Goal: Information Seeking & Learning: Learn about a topic

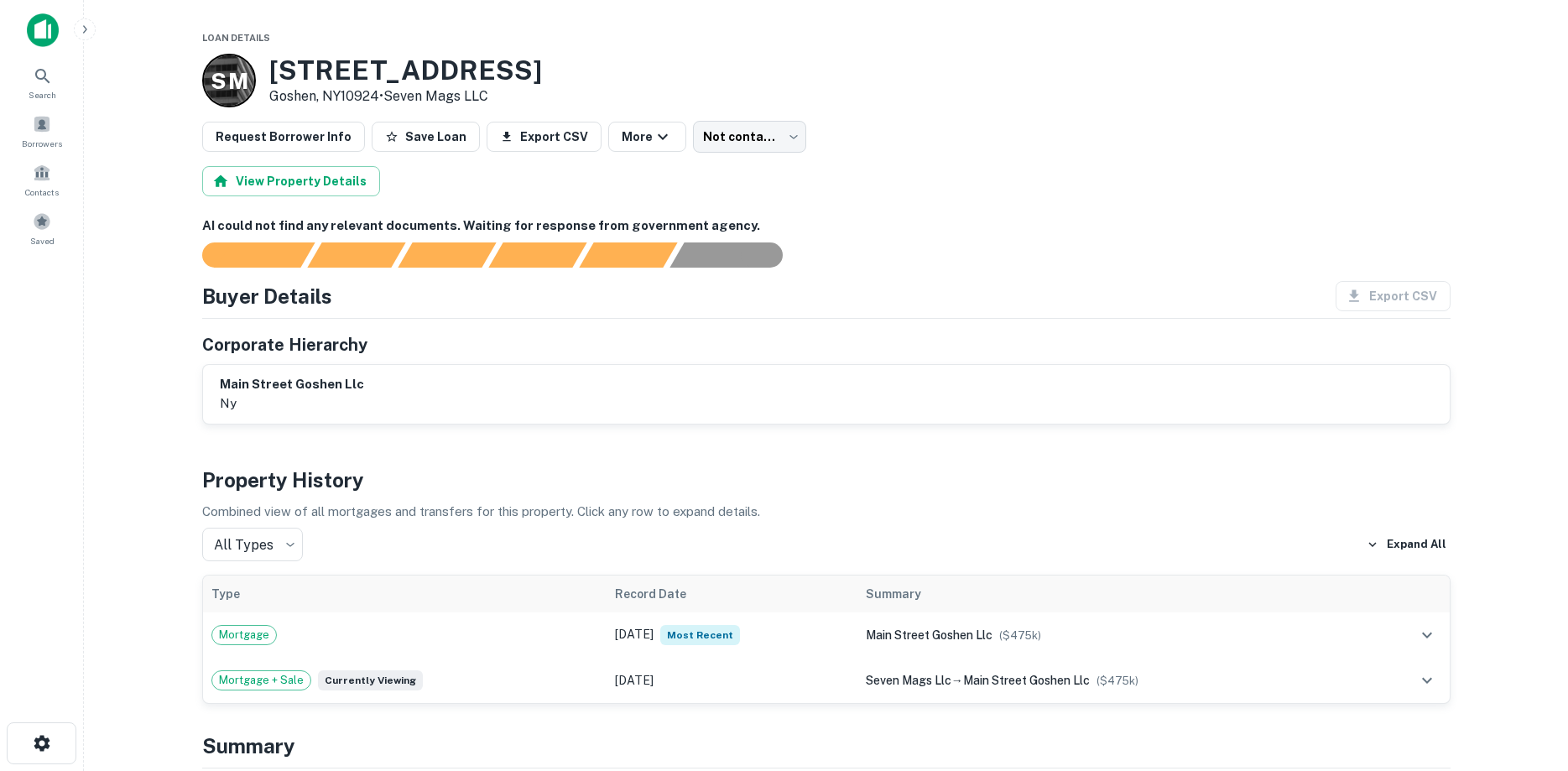
select select "**"
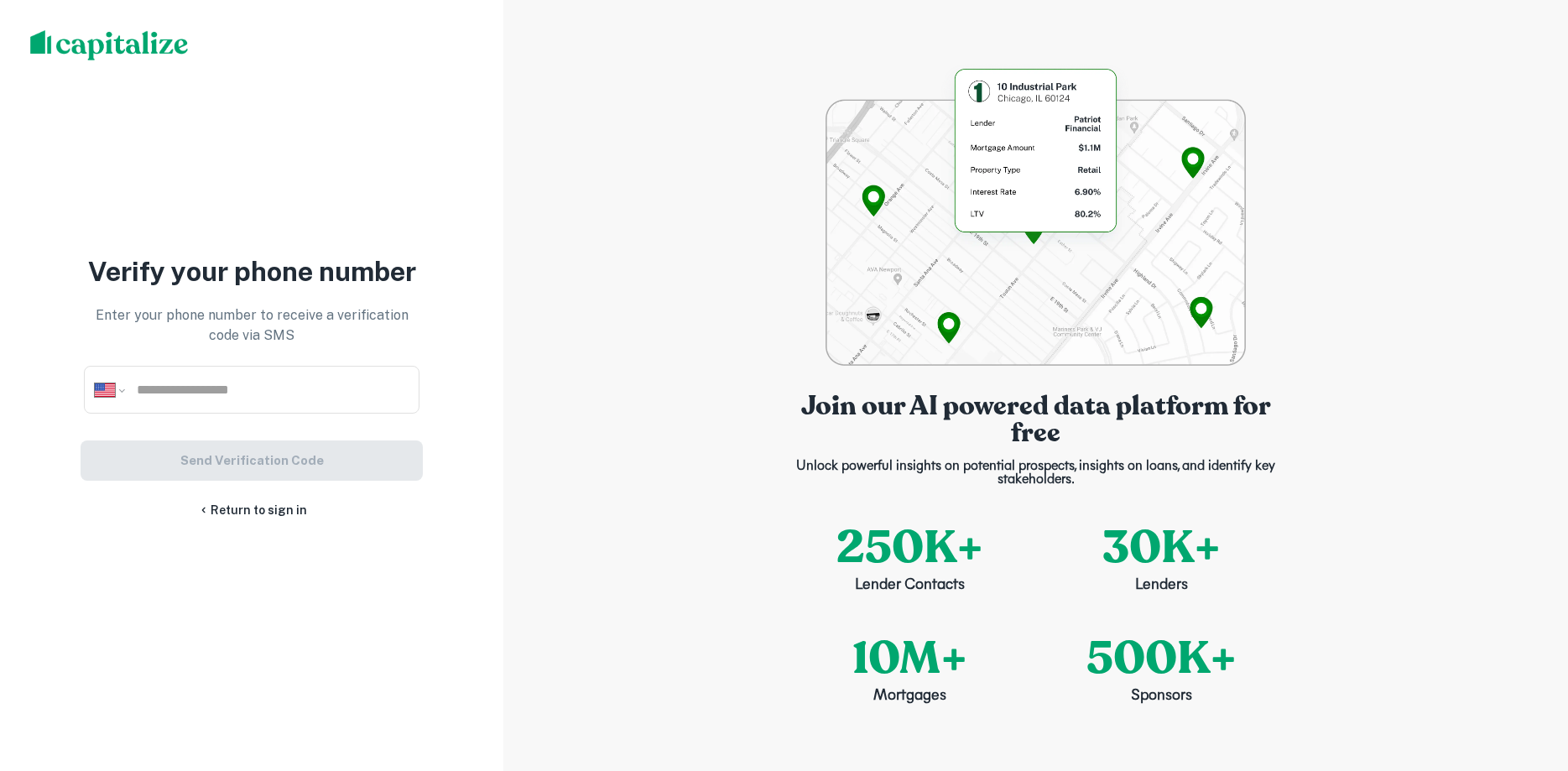
select select "**"
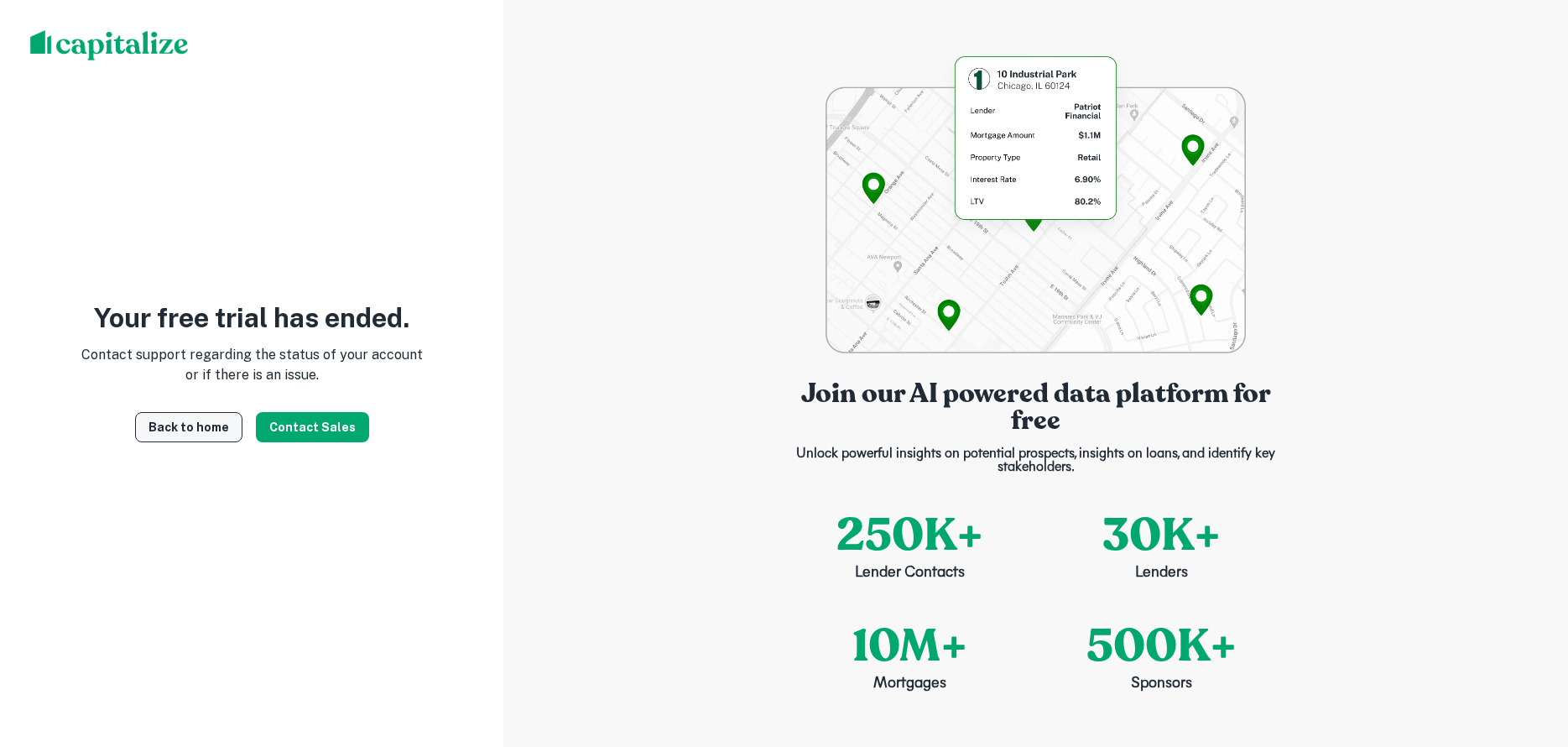
click at [194, 435] on link "Back to home" at bounding box center [188, 427] width 107 height 30
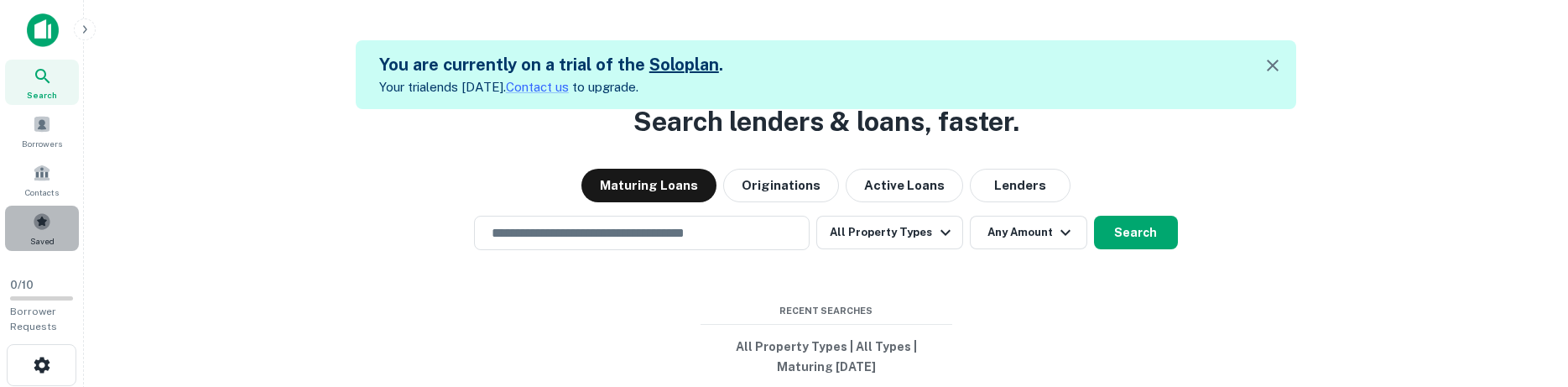
click at [49, 219] on span at bounding box center [42, 222] width 18 height 18
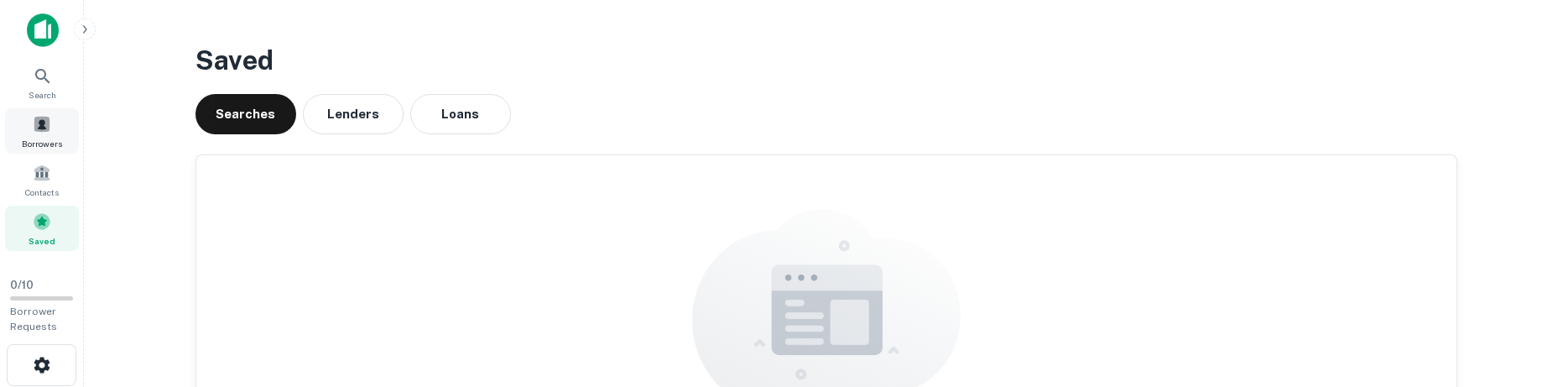
click at [34, 125] on span at bounding box center [42, 124] width 18 height 18
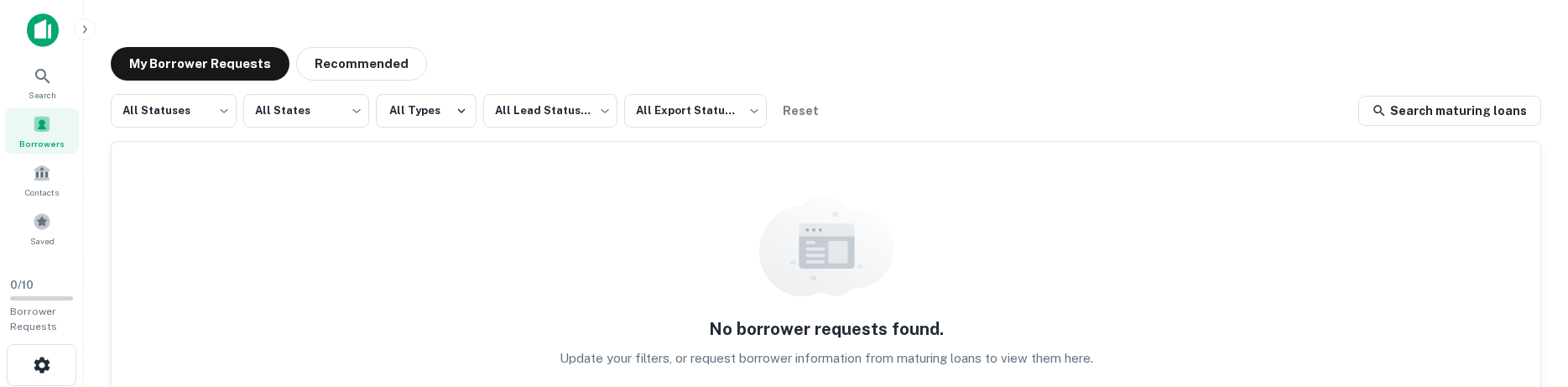
drag, startPoint x: 1465, startPoint y: 120, endPoint x: 1358, endPoint y: 127, distance: 107.2
click at [1465, 119] on link "Search maturing loans" at bounding box center [1450, 110] width 183 height 30
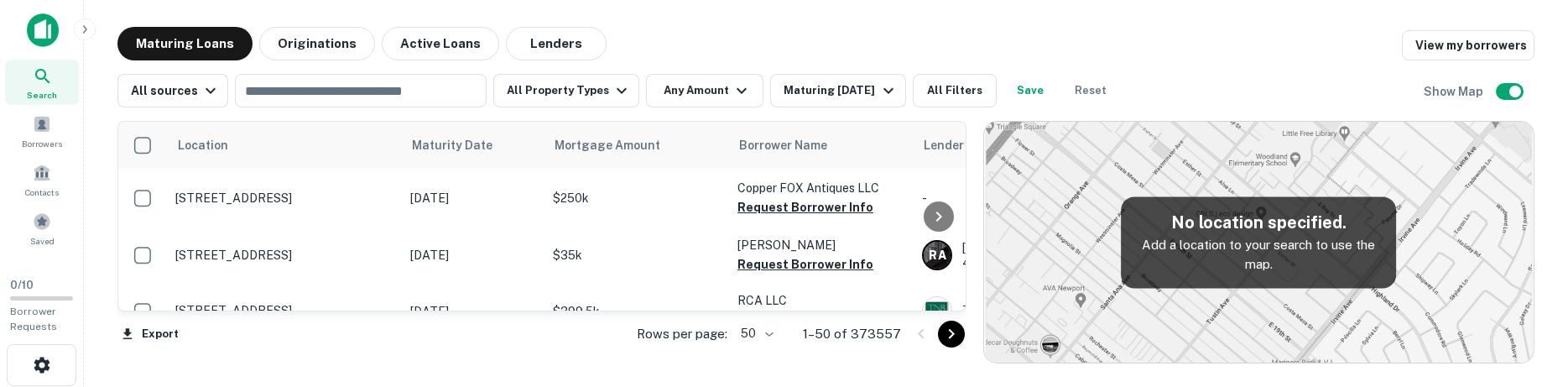
scroll to position [728, 0]
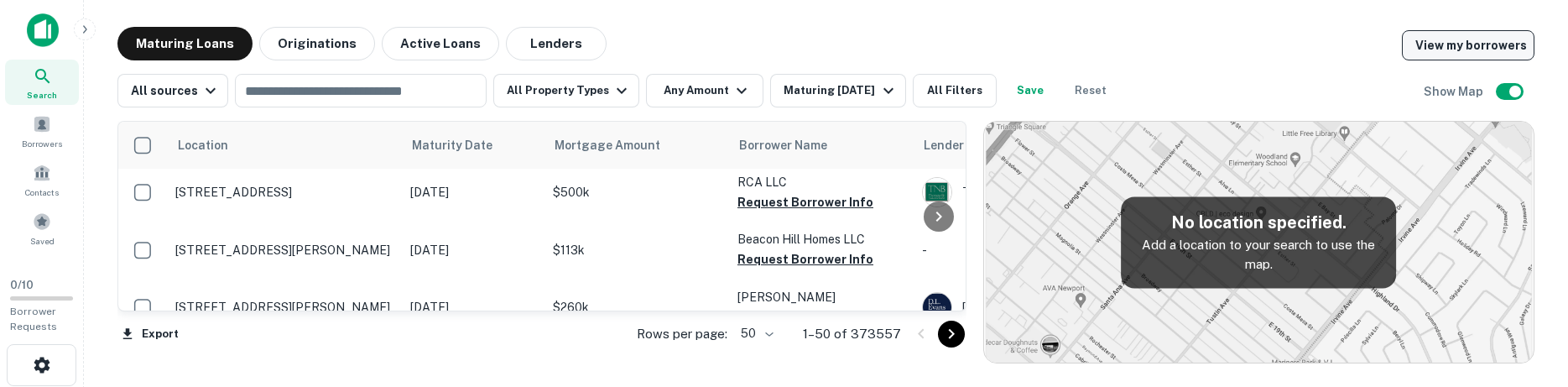
click at [1490, 46] on link "View my borrowers" at bounding box center [1468, 45] width 132 height 30
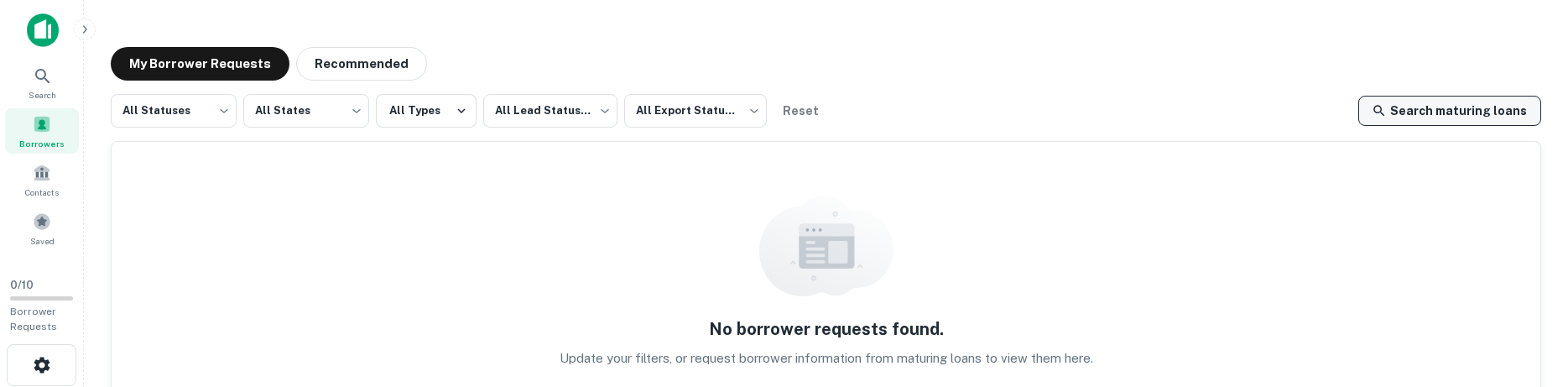
click at [1456, 123] on link "Search maturing loans" at bounding box center [1450, 110] width 183 height 30
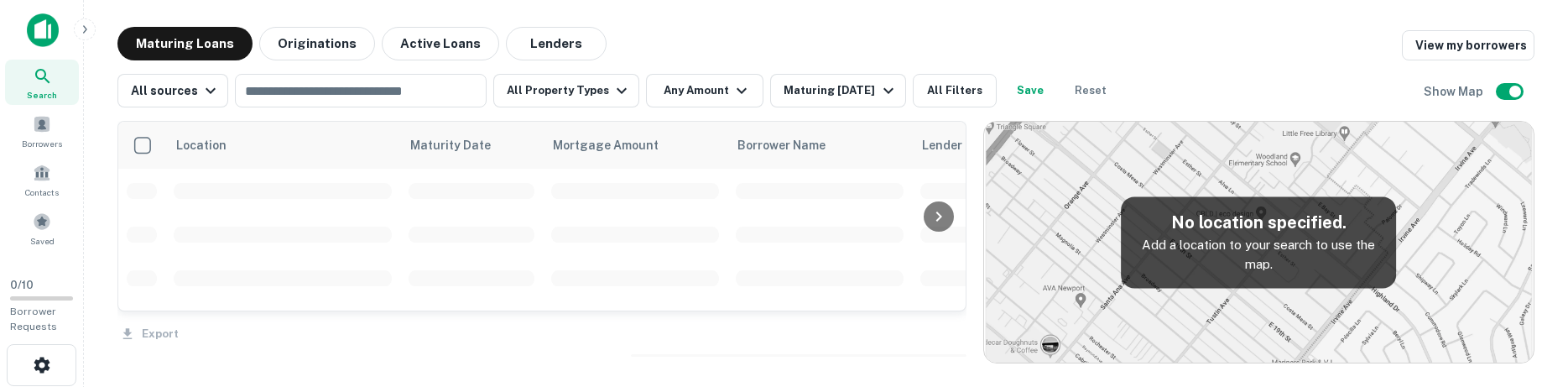
scroll to position [728, 0]
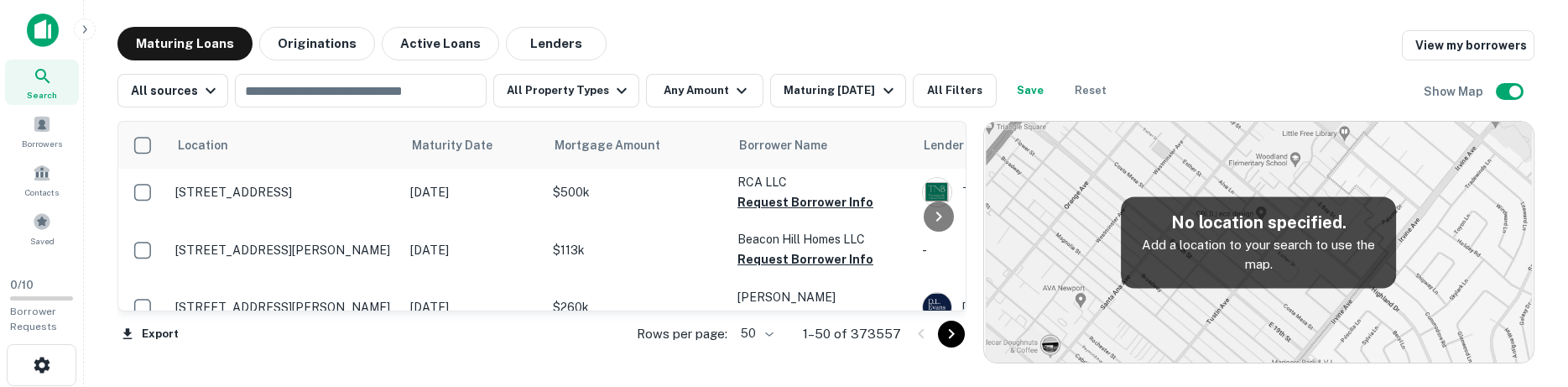
click at [946, 338] on icon "Go to next page" at bounding box center [952, 335] width 20 height 20
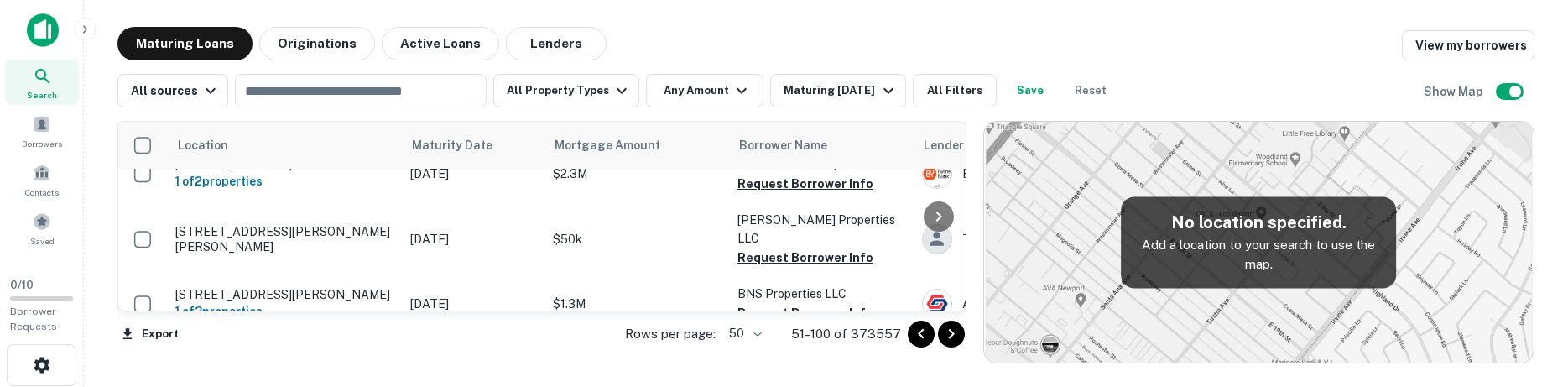
click at [954, 335] on icon "Go to next page" at bounding box center [952, 335] width 20 height 20
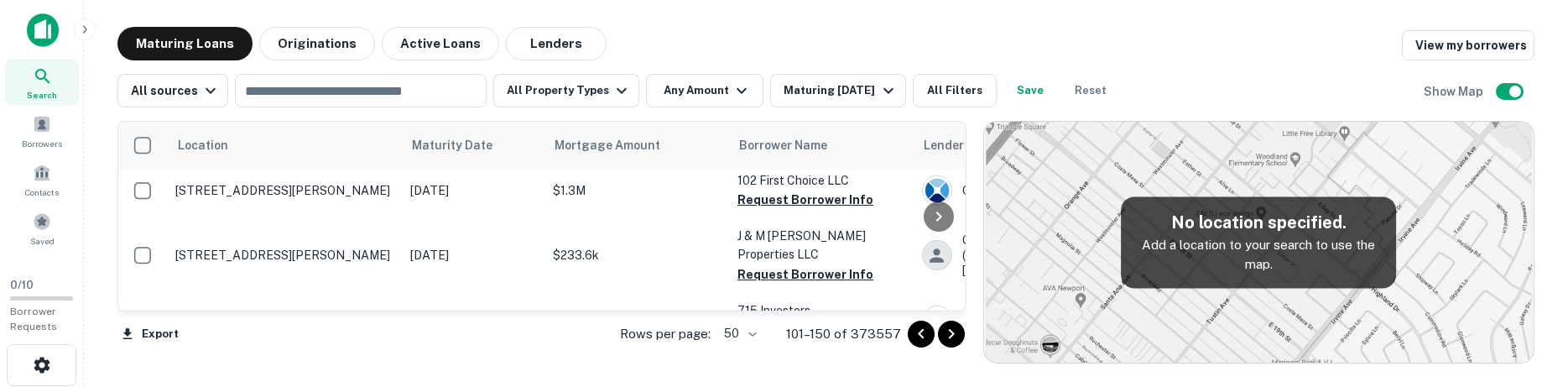
click at [962, 332] on button "Go to next page" at bounding box center [951, 334] width 27 height 27
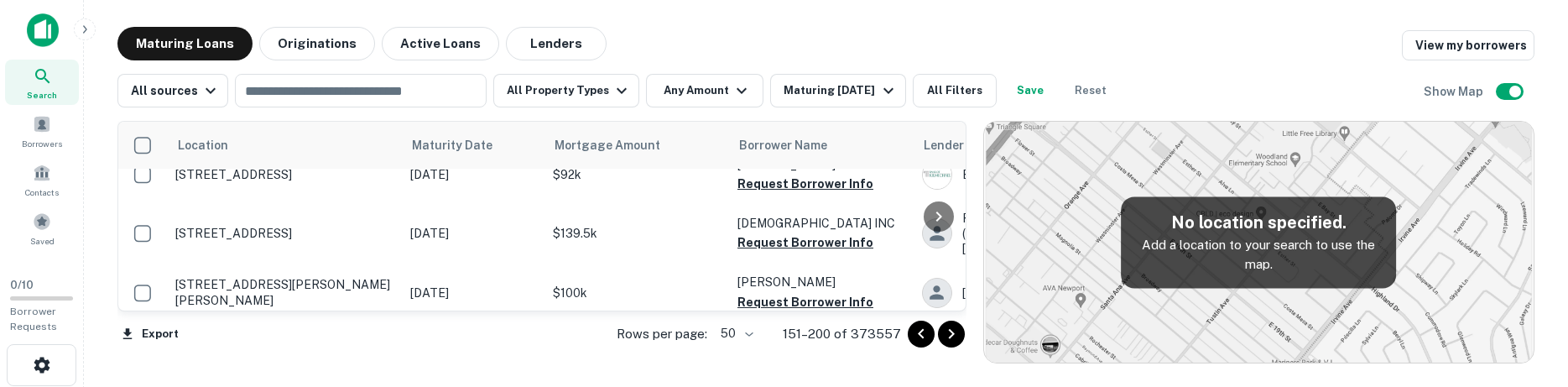
scroll to position [728, 0]
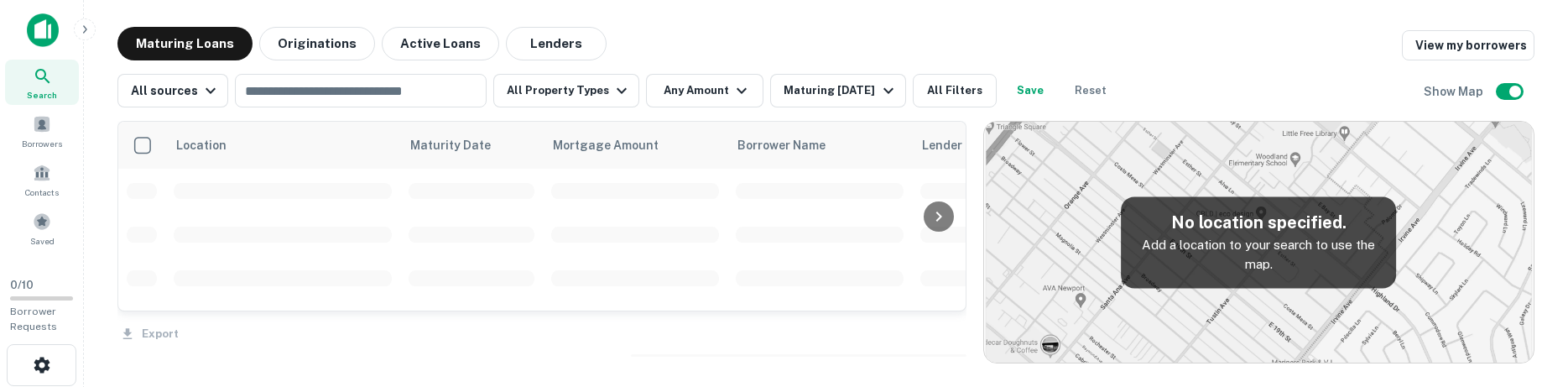
scroll to position [728, 0]
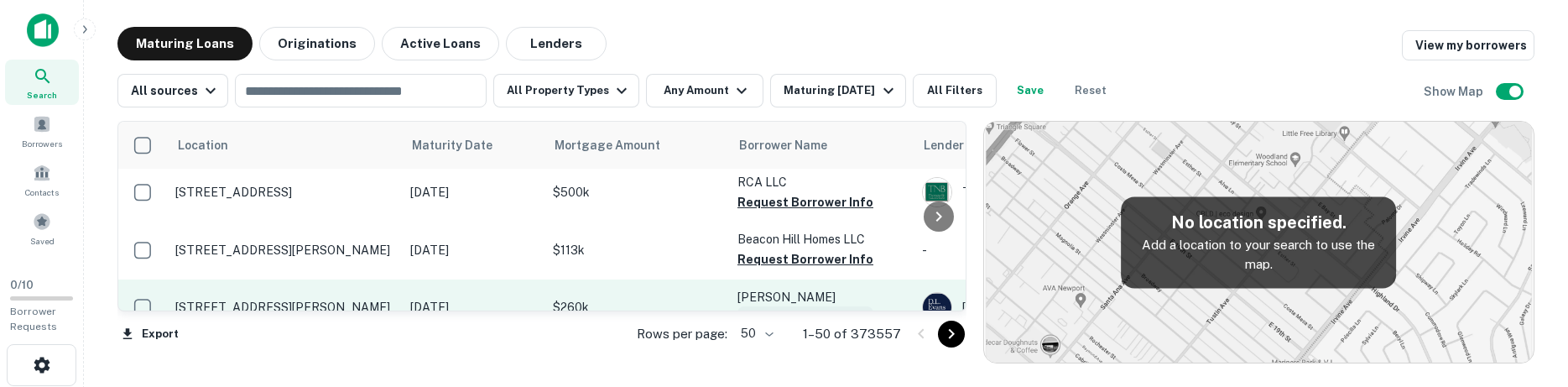
click at [850, 306] on button "Request Borrower Info" at bounding box center [806, 316] width 136 height 20
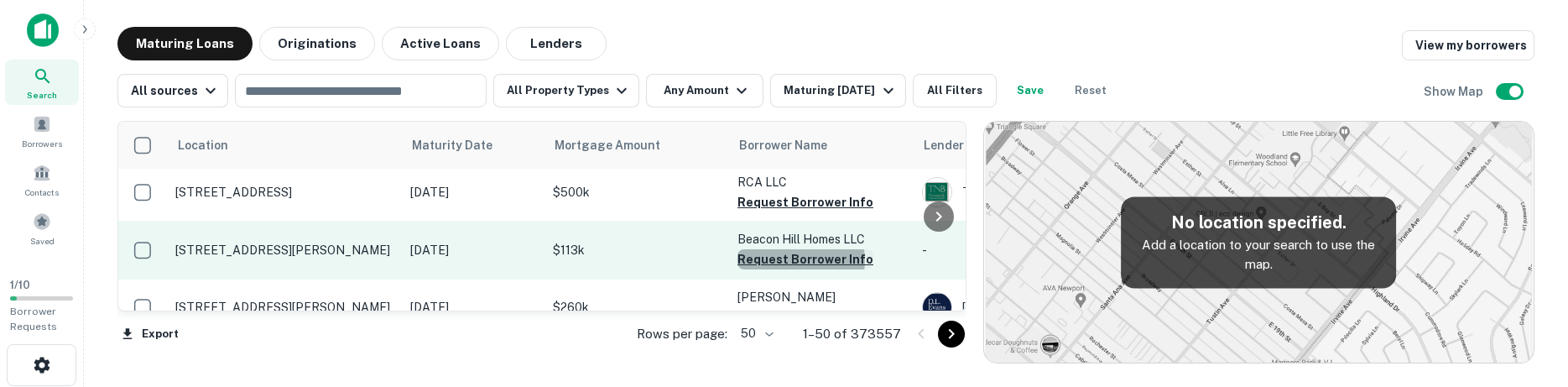
click at [800, 249] on button "Request Borrower Info" at bounding box center [806, 259] width 136 height 20
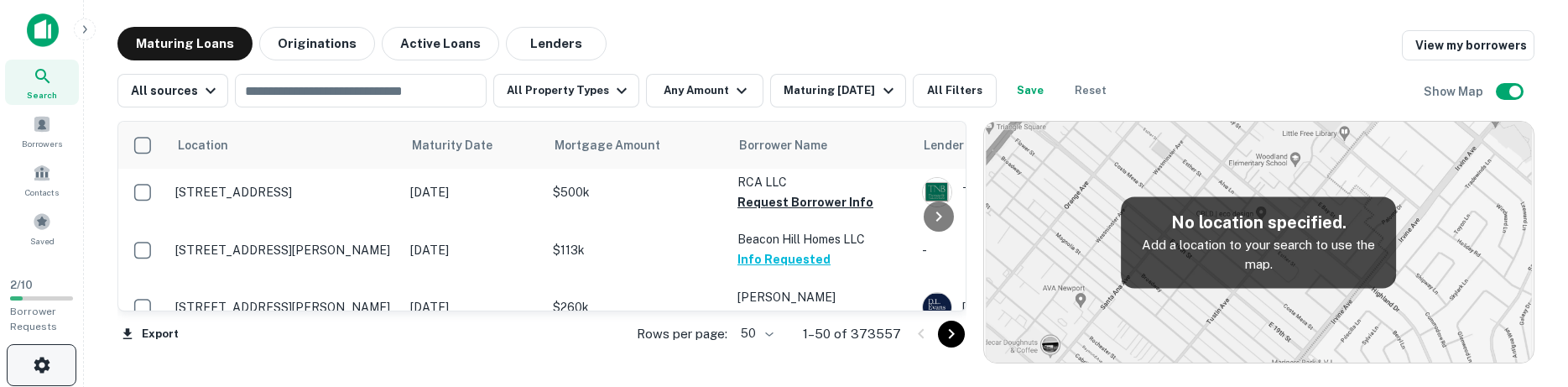
click at [51, 350] on button "button" at bounding box center [41, 366] width 70 height 42
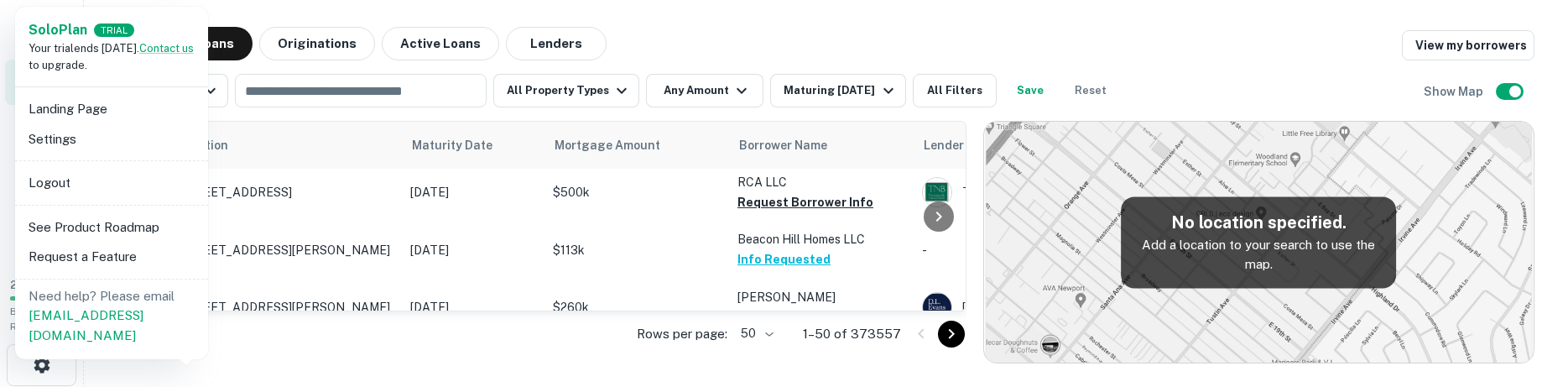
drag, startPoint x: 220, startPoint y: 357, endPoint x: 197, endPoint y: 325, distance: 39.4
click at [224, 356] on div at bounding box center [784, 193] width 1568 height 387
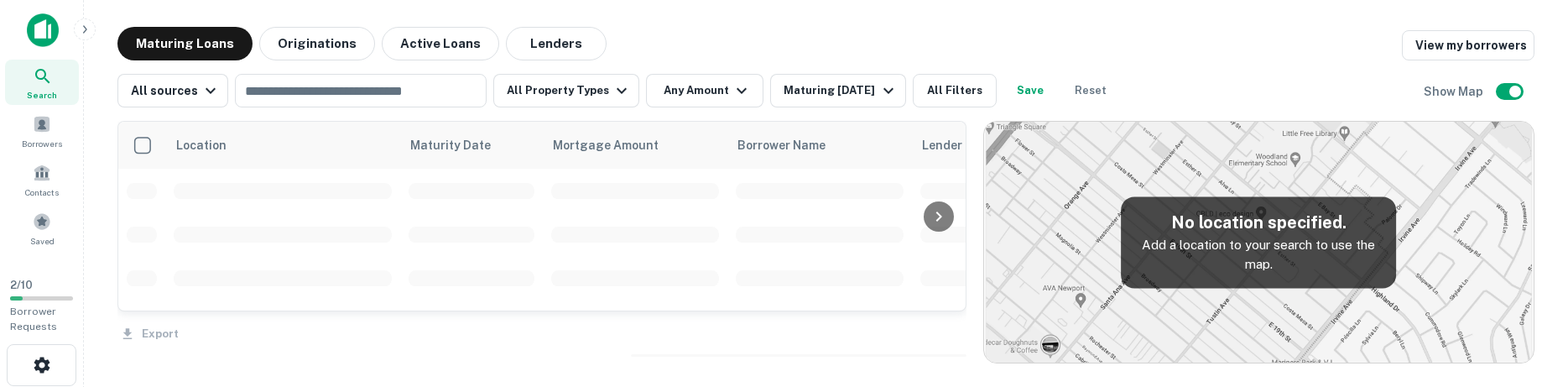
scroll to position [728, 0]
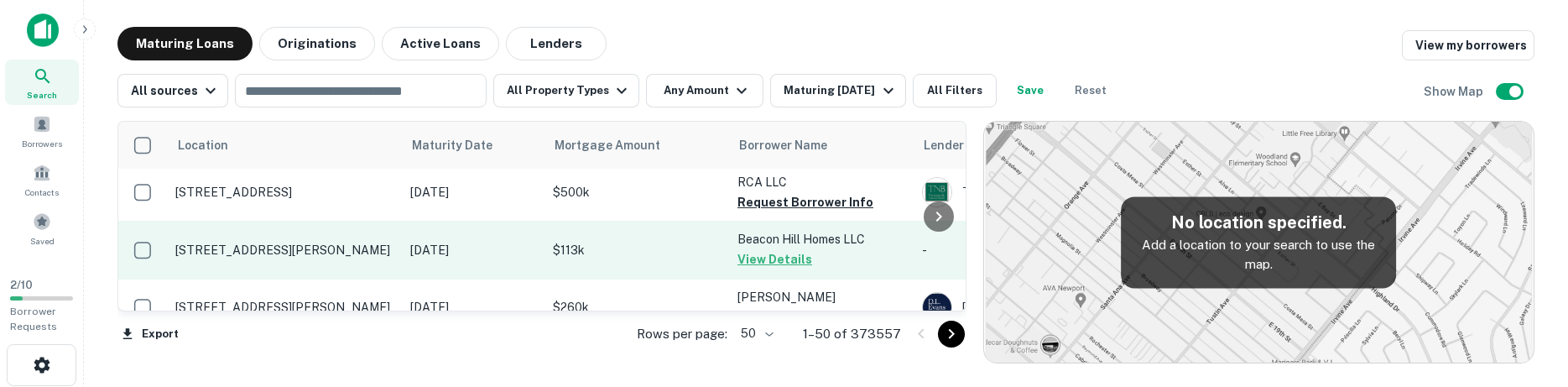
click at [780, 249] on button "View Details" at bounding box center [774, 259] width 74 height 20
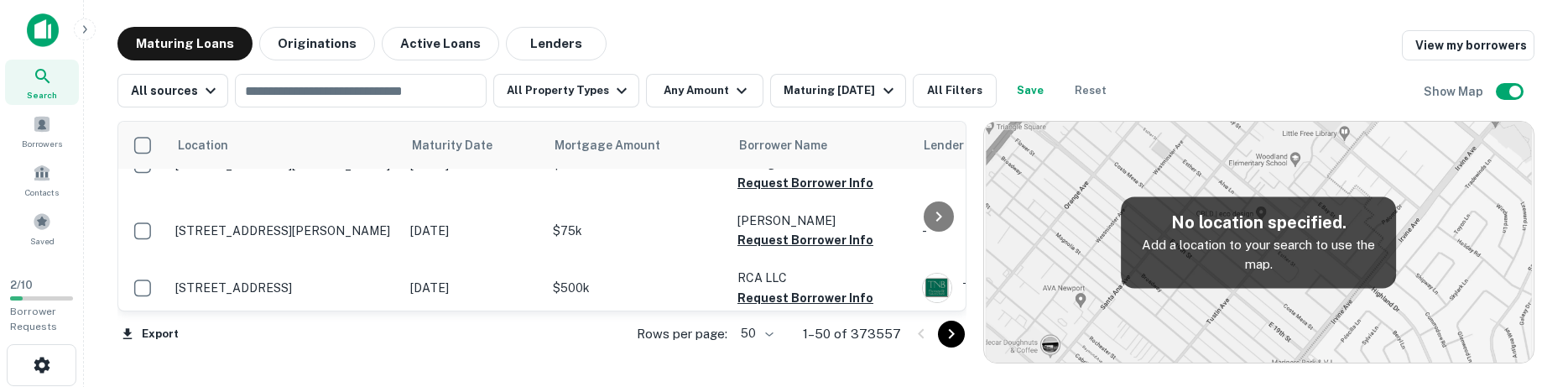
scroll to position [632, 0]
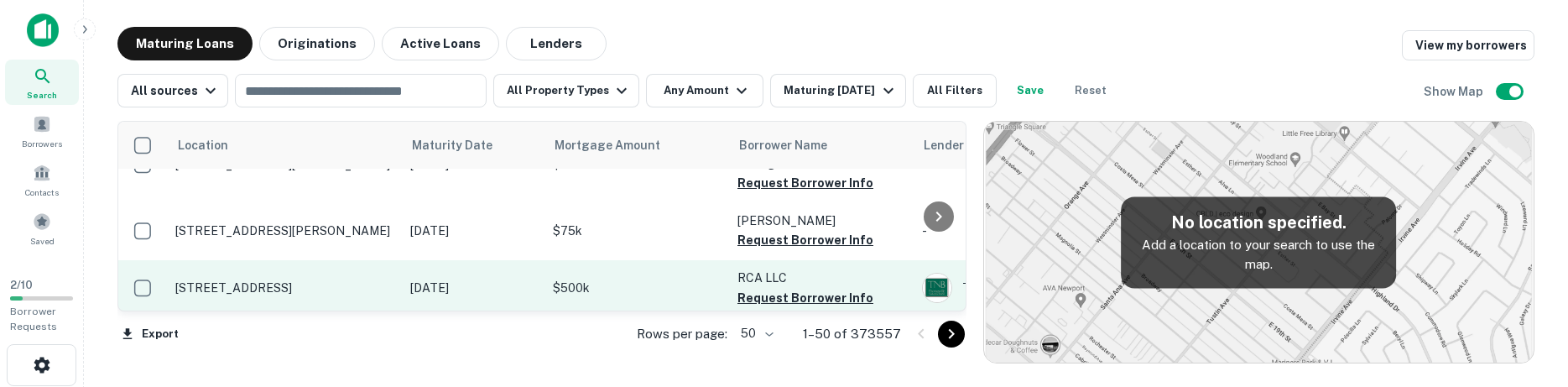
scroll to position [632, 0]
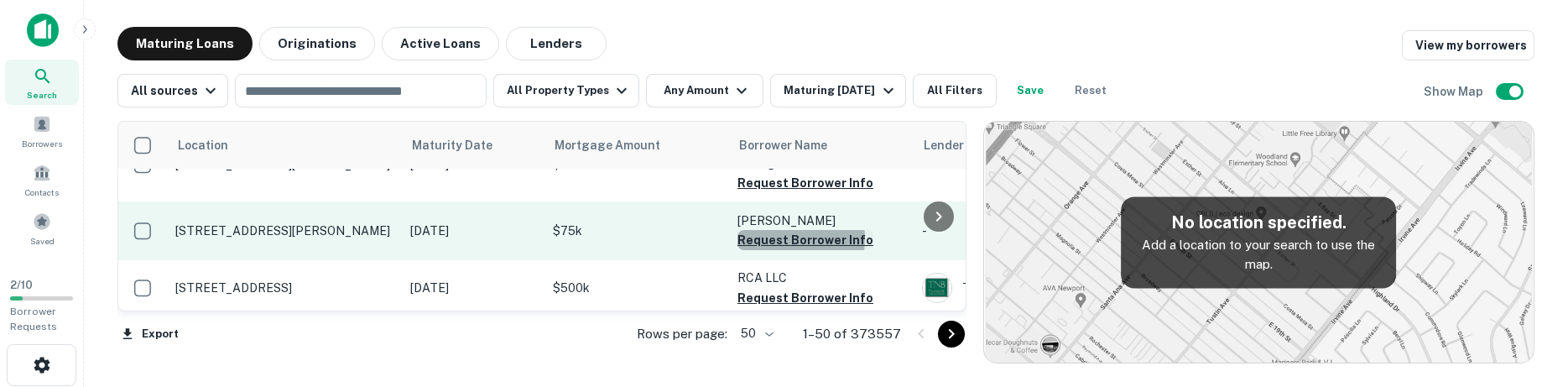
click at [781, 230] on button "Request Borrower Info" at bounding box center [806, 240] width 136 height 20
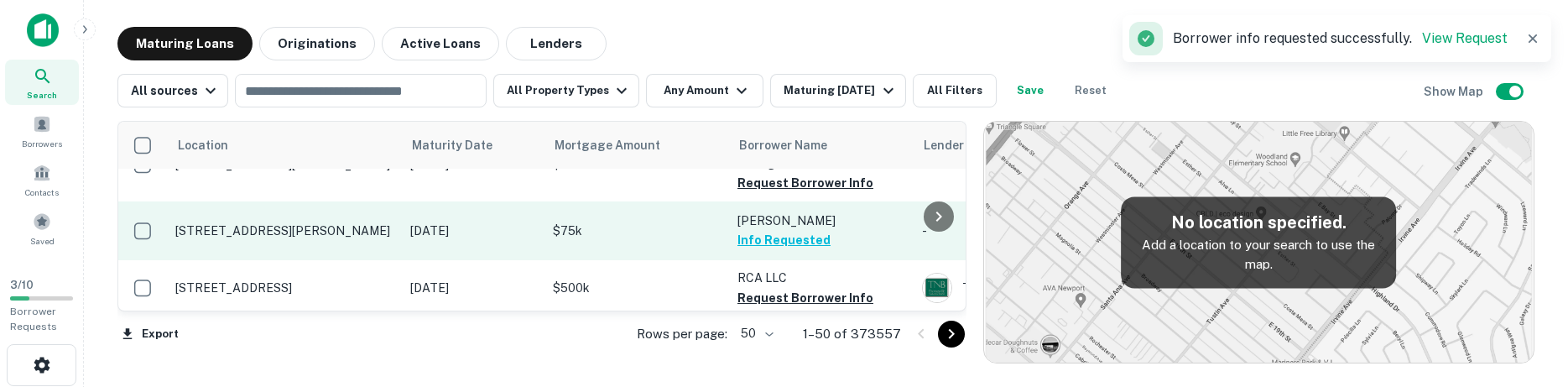
click at [801, 230] on button "Info Requested" at bounding box center [784, 240] width 93 height 20
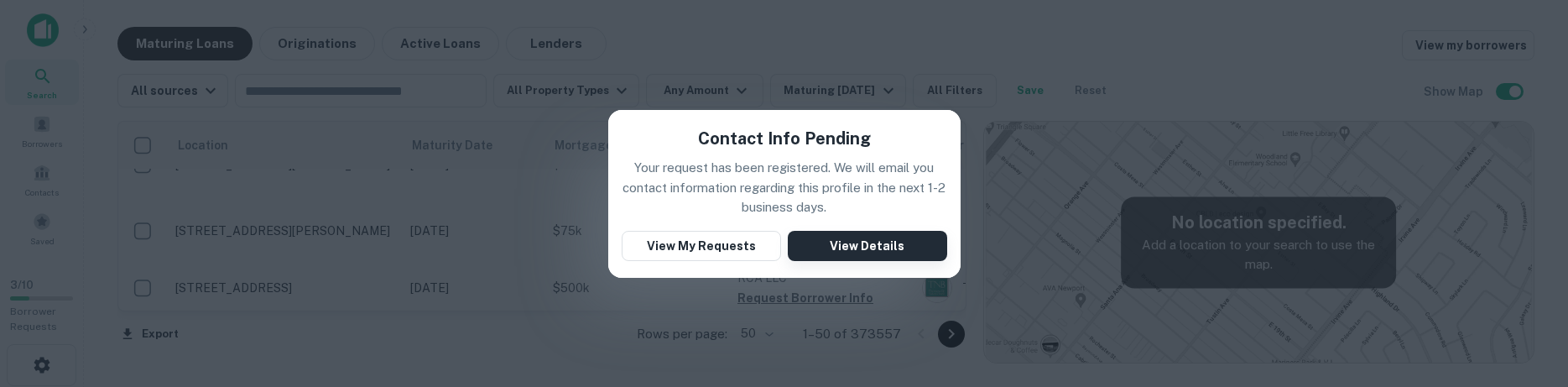
click at [879, 237] on button "View Details" at bounding box center [868, 245] width 160 height 30
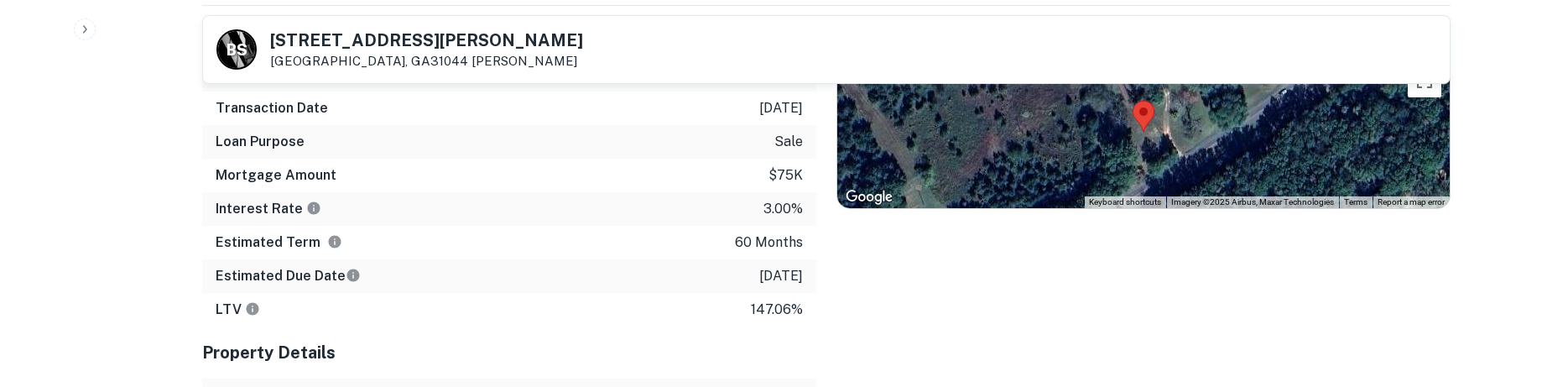
scroll to position [102, 0]
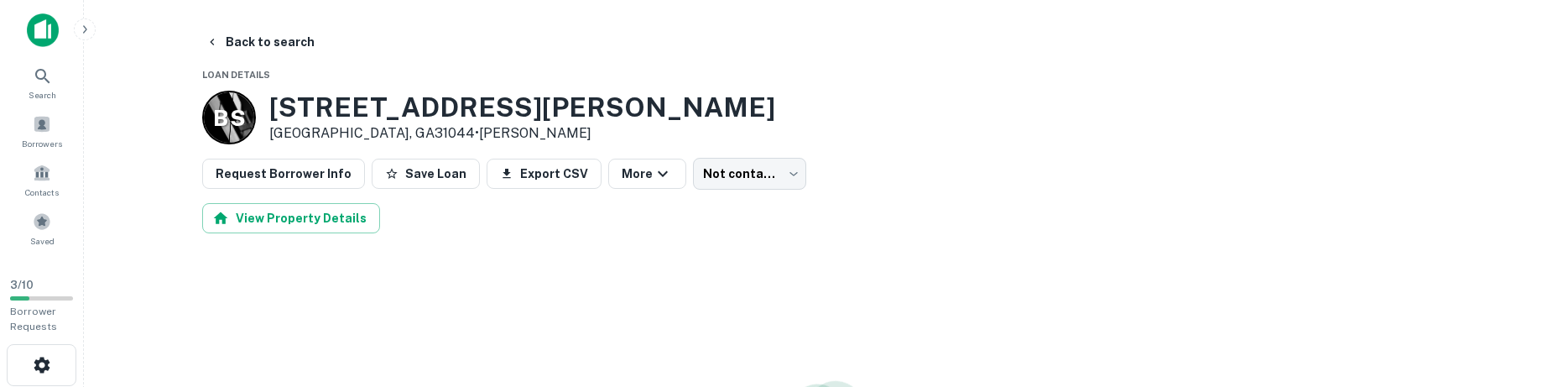
scroll to position [102, 0]
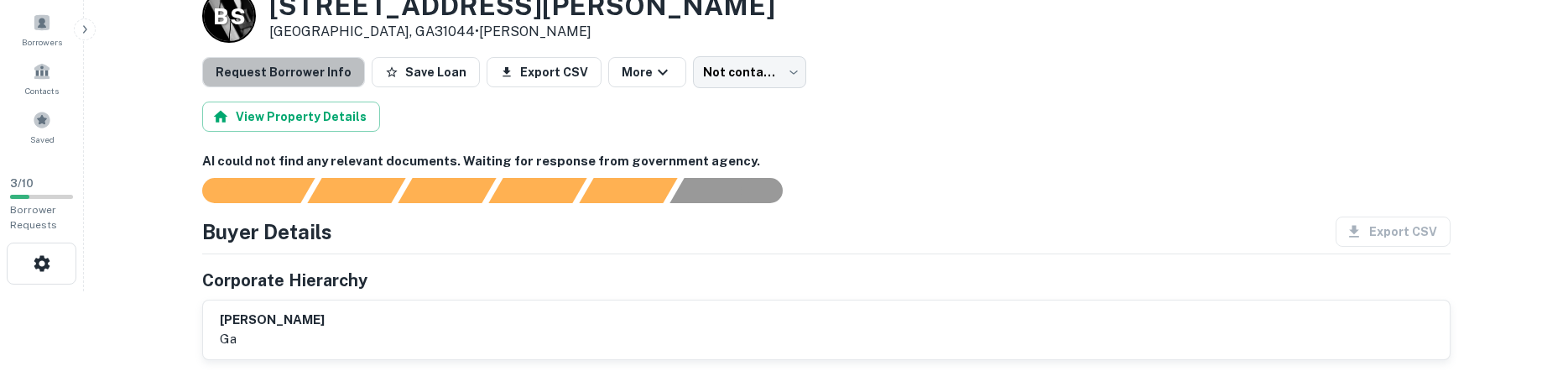
click at [316, 74] on button "Request Borrower Info" at bounding box center [283, 72] width 163 height 30
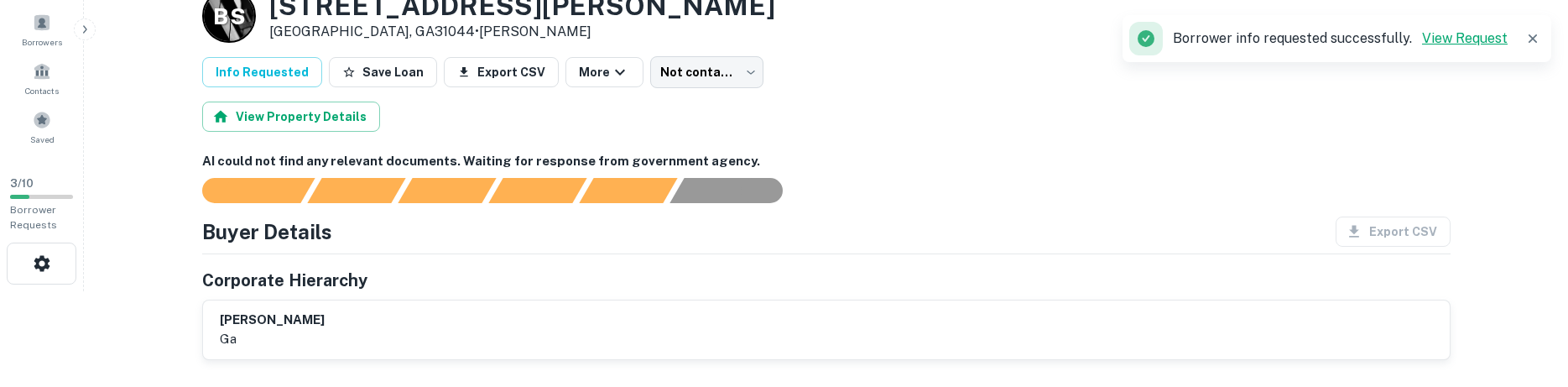
click at [1479, 34] on link "View Request" at bounding box center [1464, 38] width 85 height 16
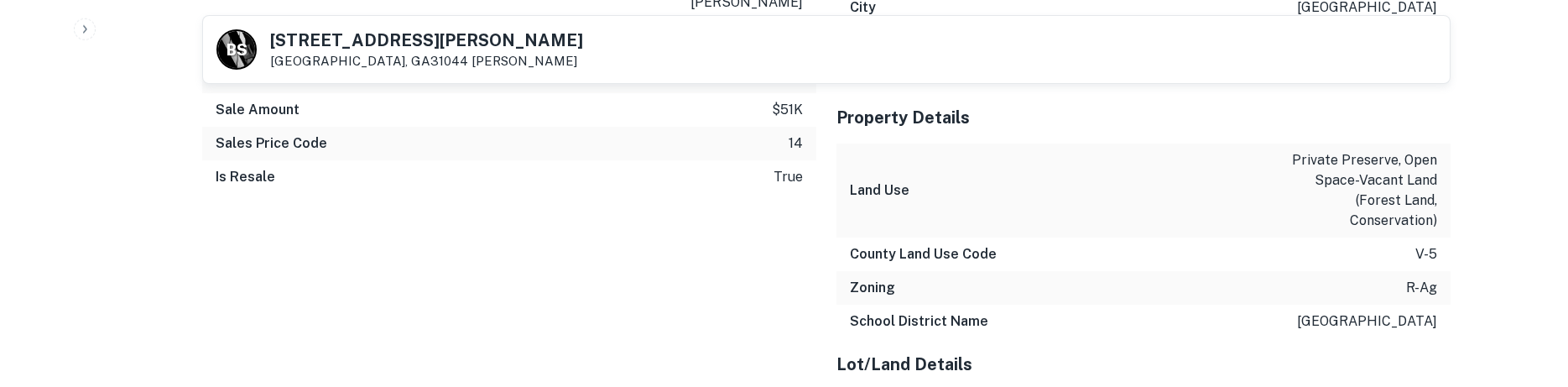
scroll to position [1557, 0]
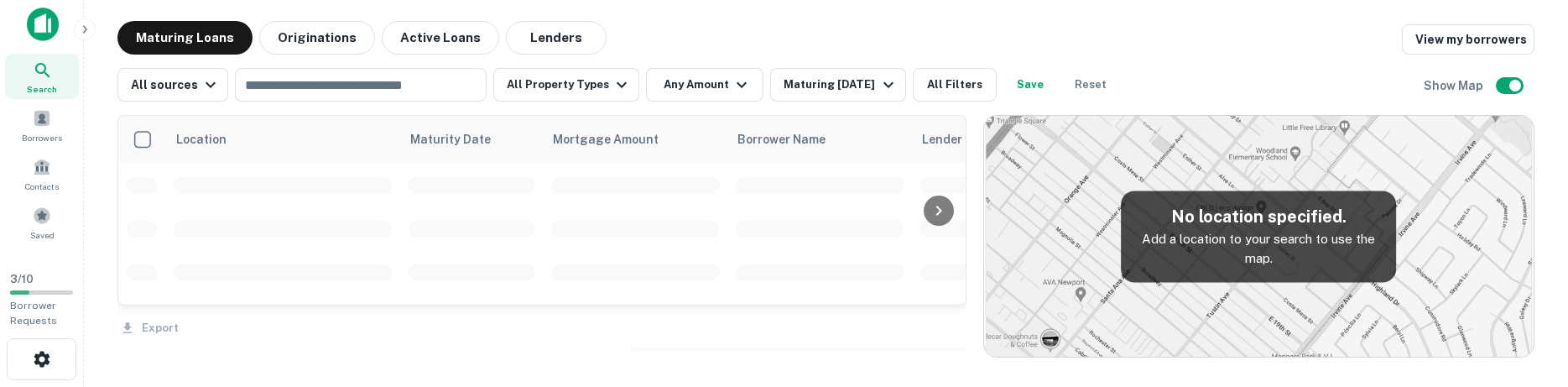
scroll to position [632, 0]
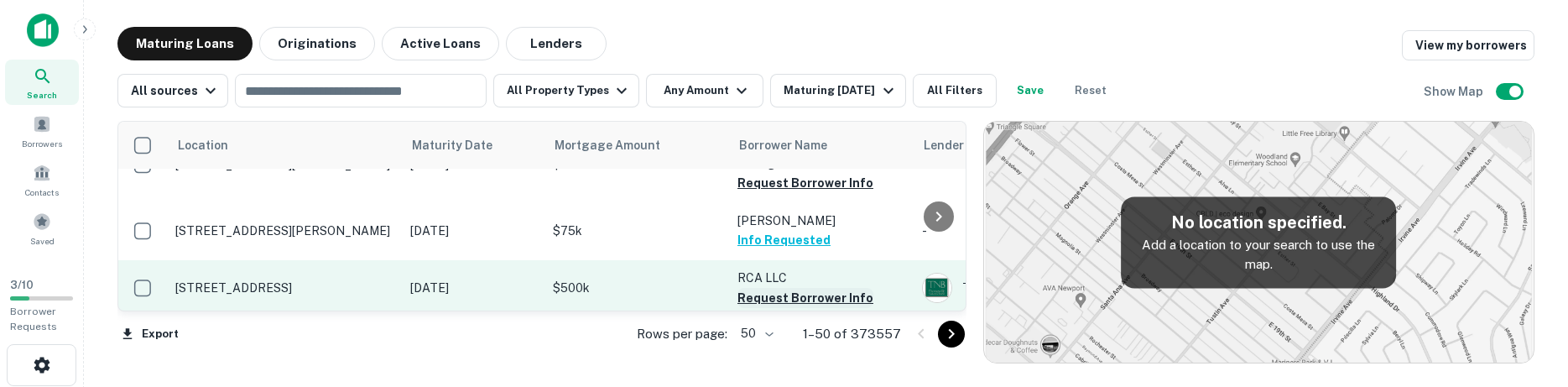
click at [797, 288] on button "Request Borrower Info" at bounding box center [806, 298] width 136 height 20
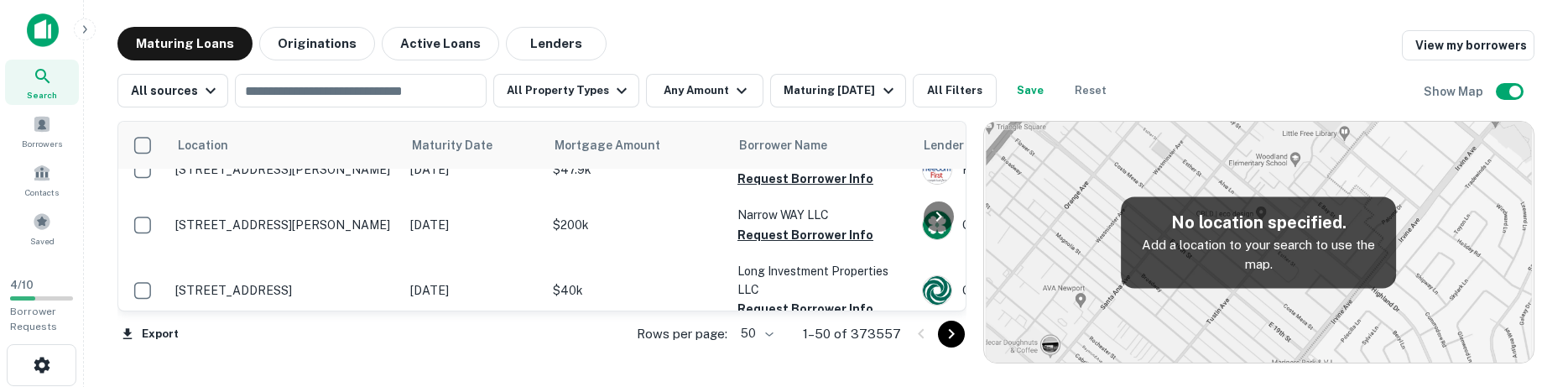
scroll to position [1494, 0]
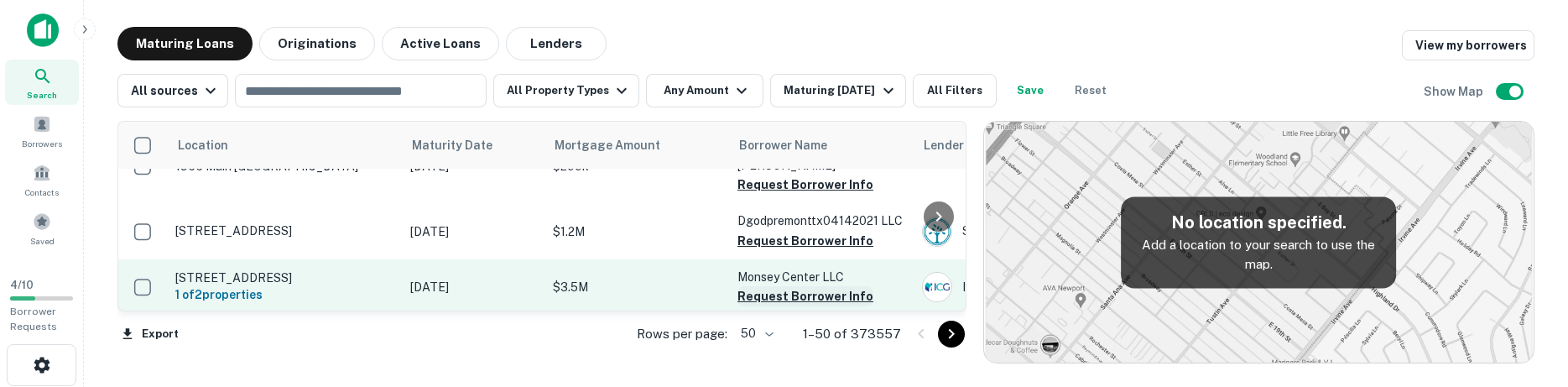
click at [825, 286] on button "Request Borrower Info" at bounding box center [806, 296] width 136 height 20
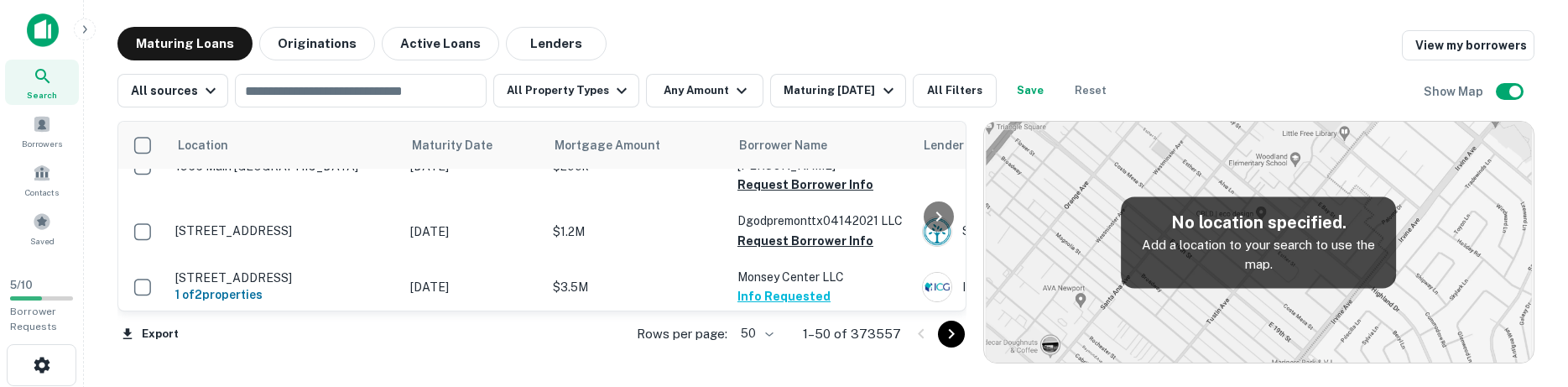
click at [796, 343] on button "Request Borrower Info" at bounding box center [806, 353] width 136 height 20
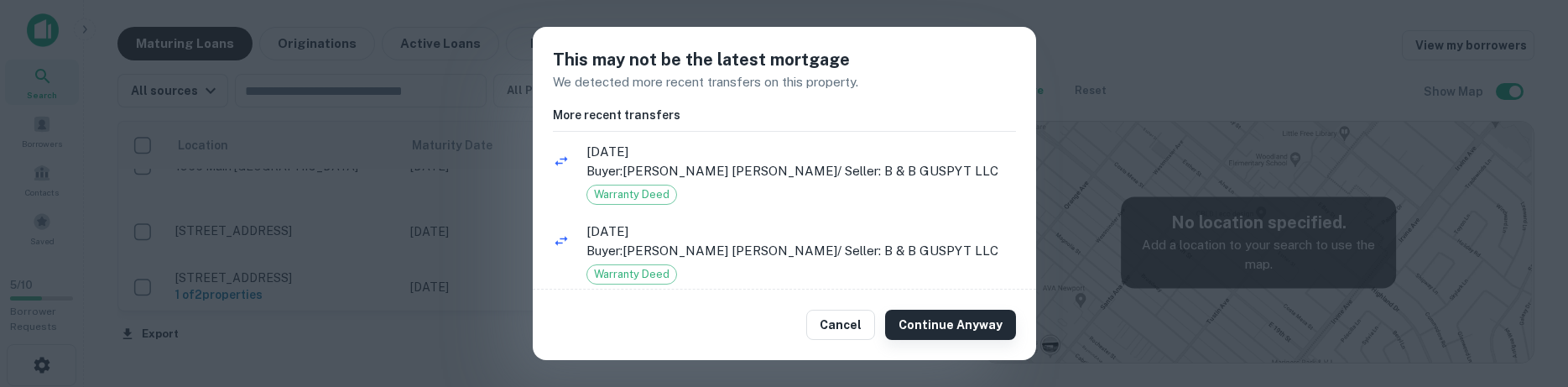
click at [994, 324] on button "Continue Anyway" at bounding box center [951, 324] width 131 height 30
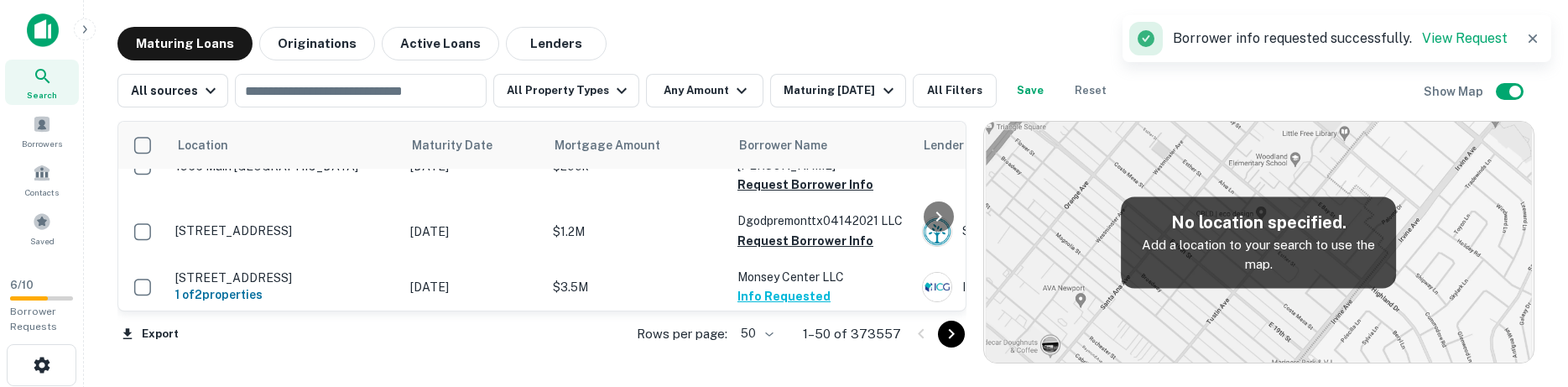
click at [787, 343] on button "Info Requested" at bounding box center [784, 353] width 93 height 20
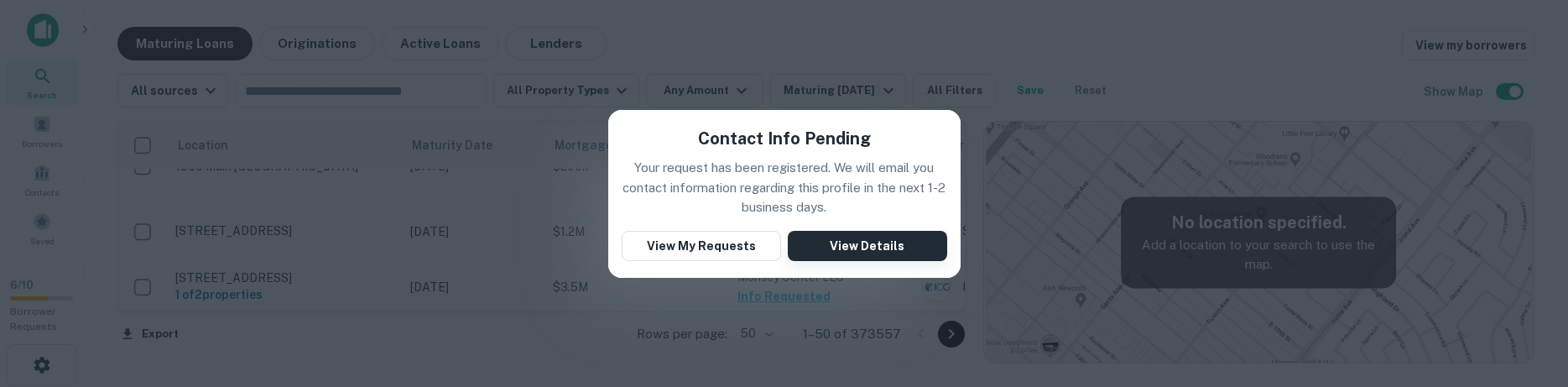
click at [858, 245] on button "View Details" at bounding box center [868, 245] width 160 height 30
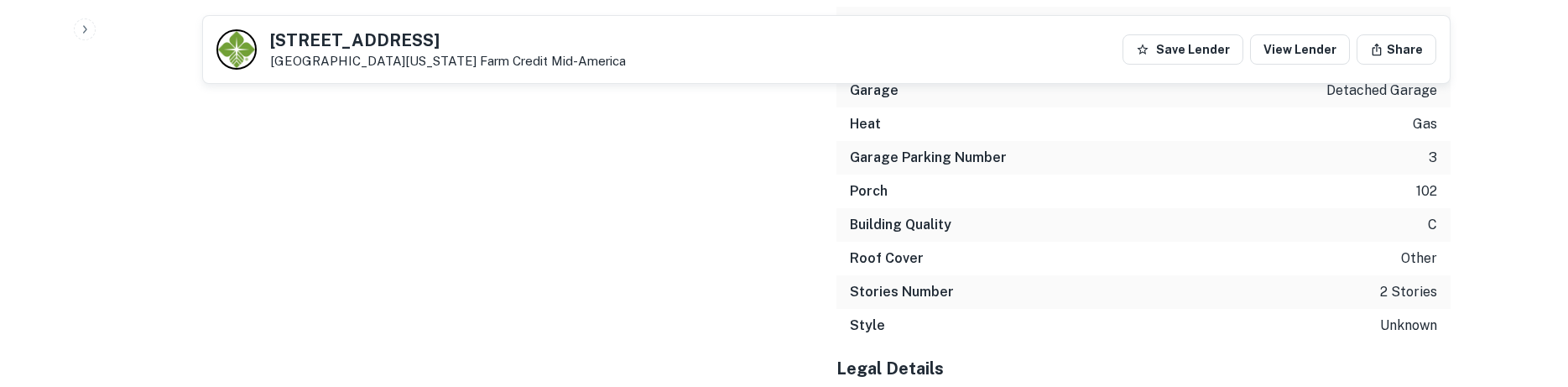
scroll to position [3358, 0]
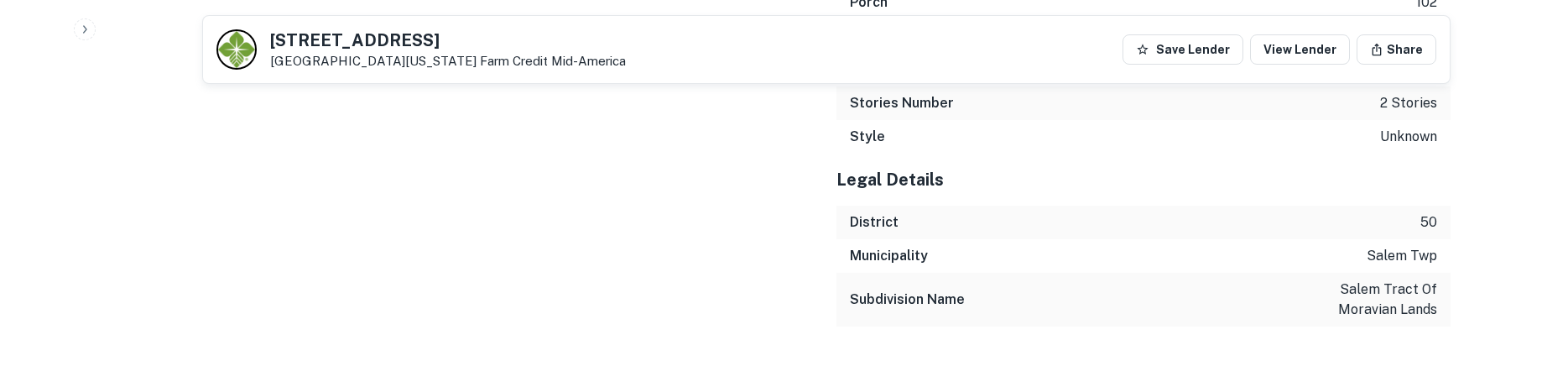
click at [84, 33] on icon "button" at bounding box center [85, 28] width 5 height 7
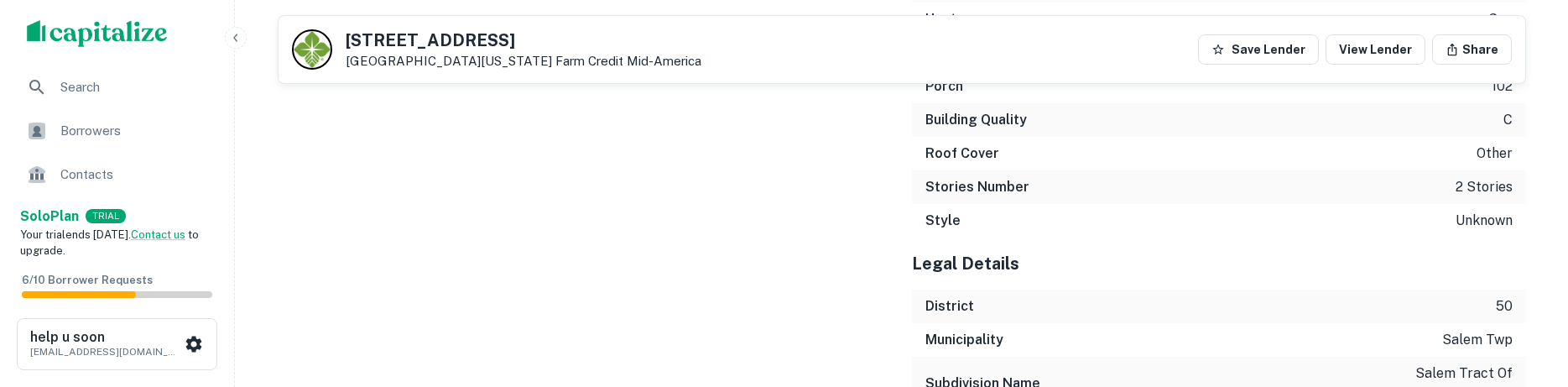
scroll to position [2601, 0]
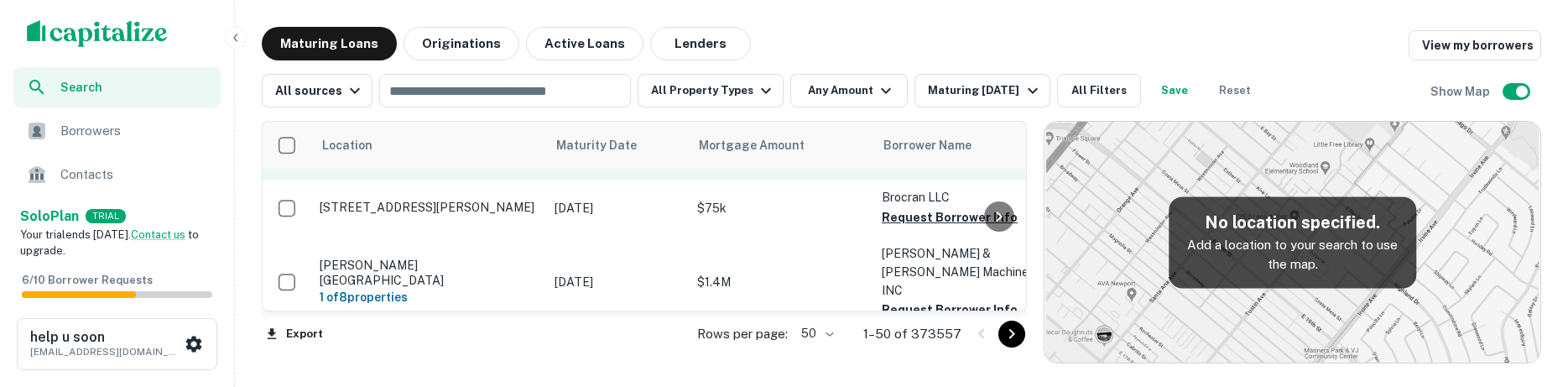
scroll to position [2786, 0]
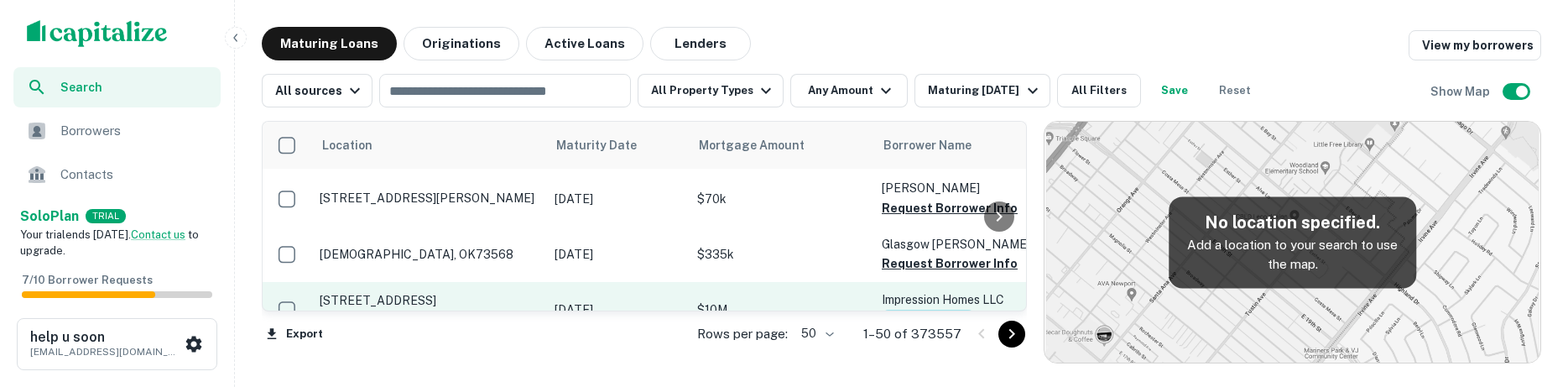
click at [940, 310] on button "Info Requested" at bounding box center [928, 320] width 93 height 20
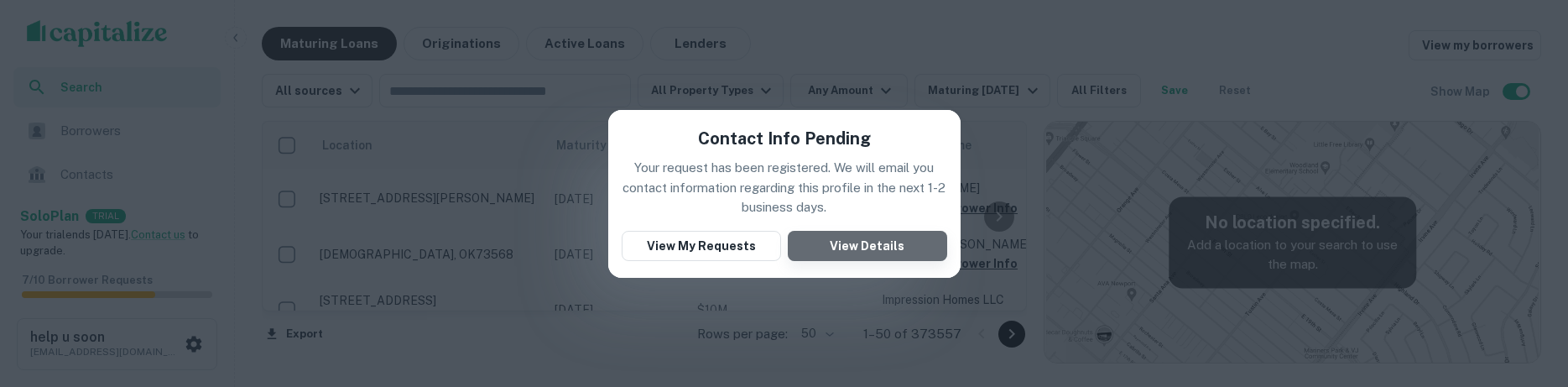
click at [879, 253] on button "View Details" at bounding box center [868, 245] width 160 height 30
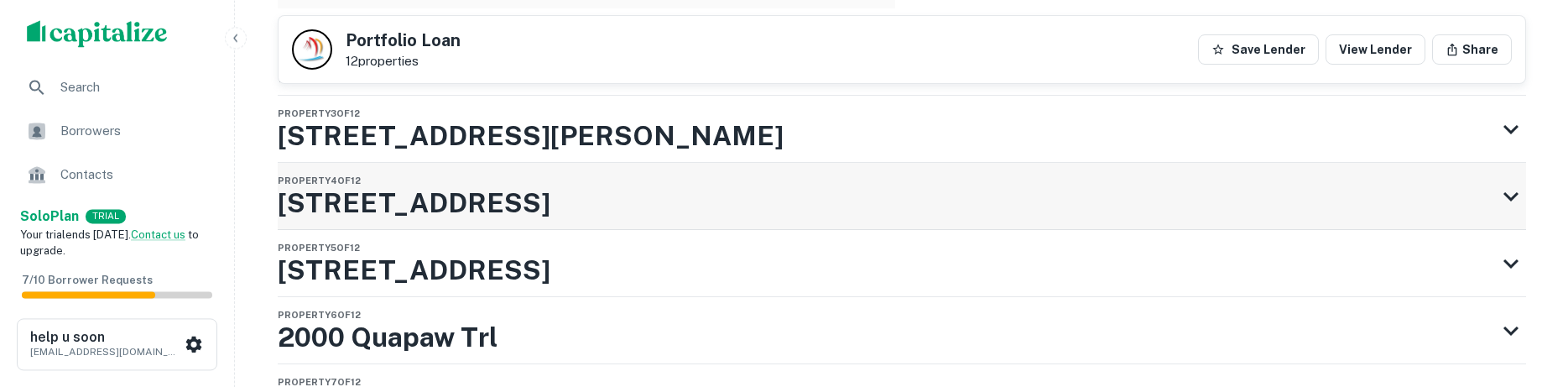
scroll to position [2189, 0]
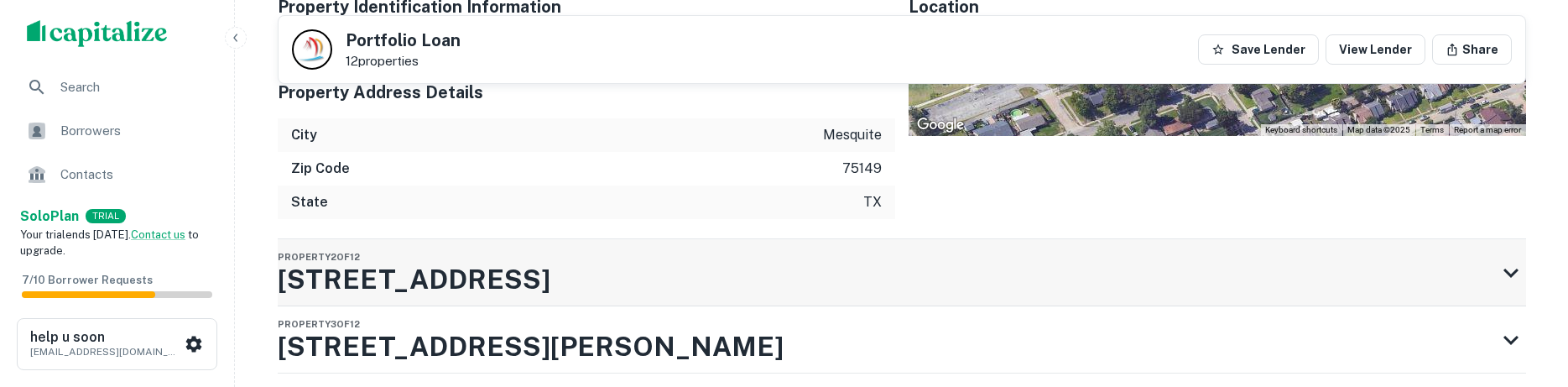
click at [1126, 273] on div "Property 2 of 12 [STREET_ADDRESS]" at bounding box center [886, 272] width 1218 height 67
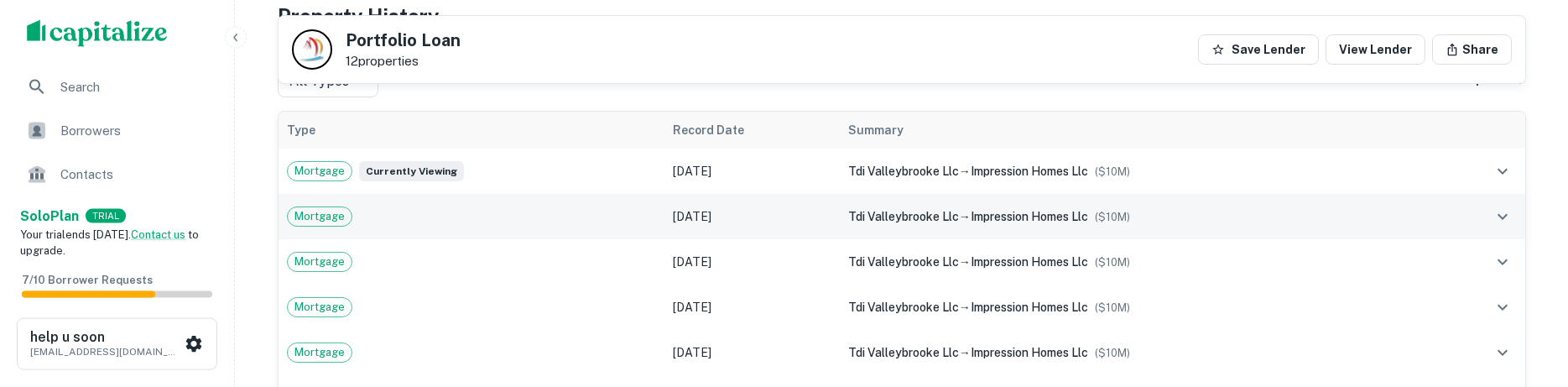
scroll to position [647, 0]
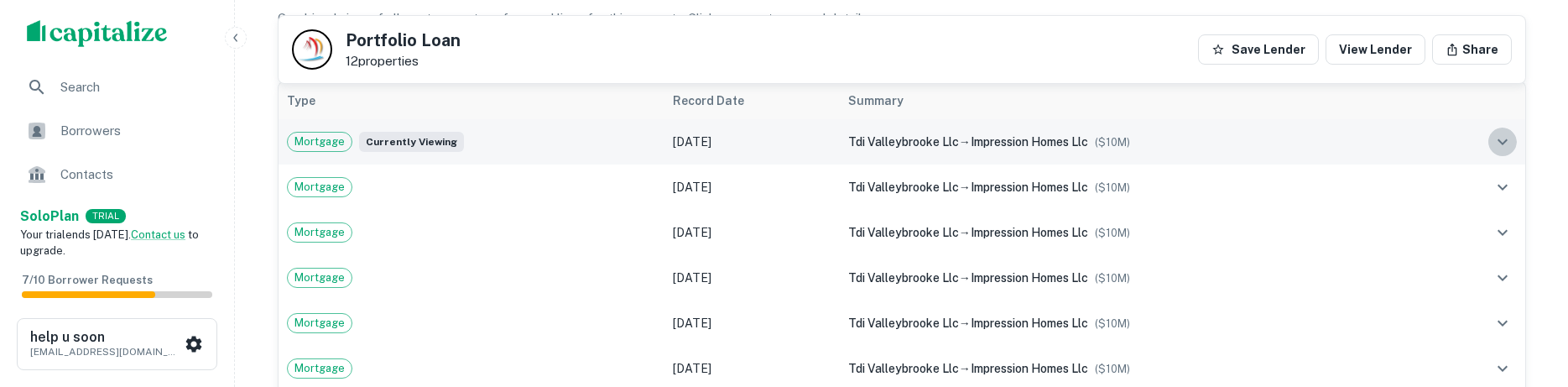
click at [1501, 150] on icon "expand row" at bounding box center [1503, 142] width 20 height 20
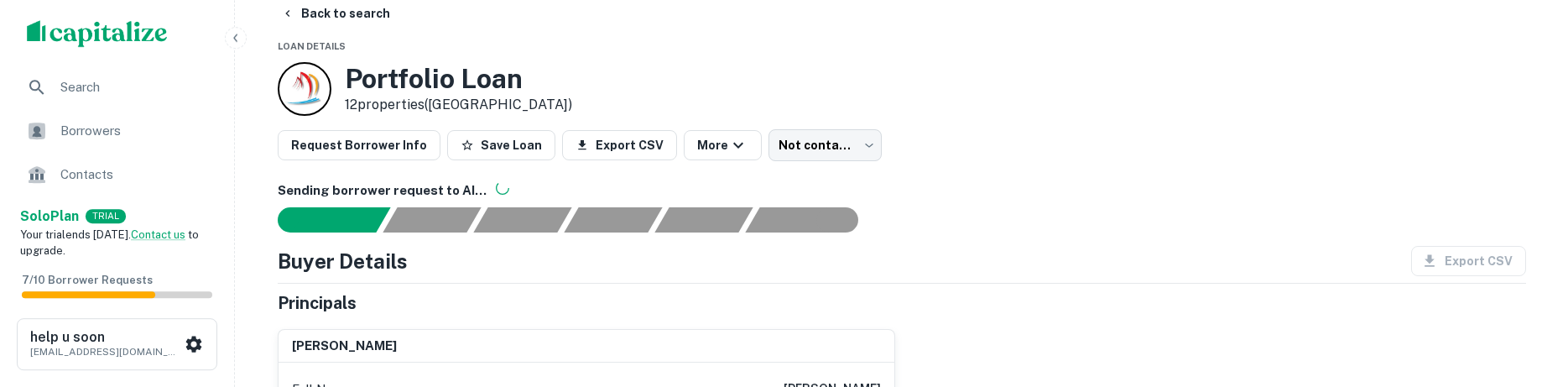
scroll to position [0, 0]
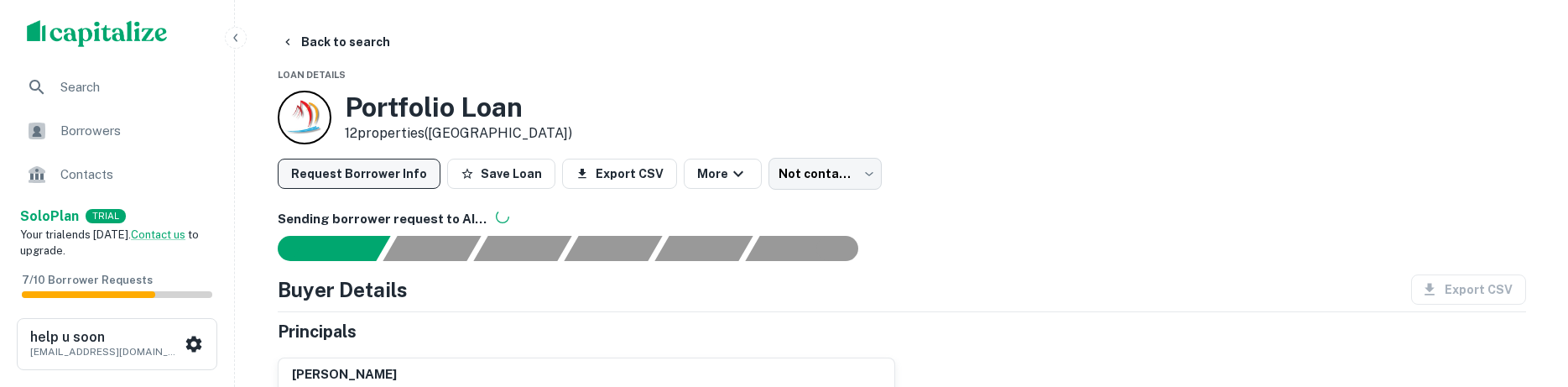
click at [402, 181] on button "Request Borrower Info" at bounding box center [358, 174] width 163 height 30
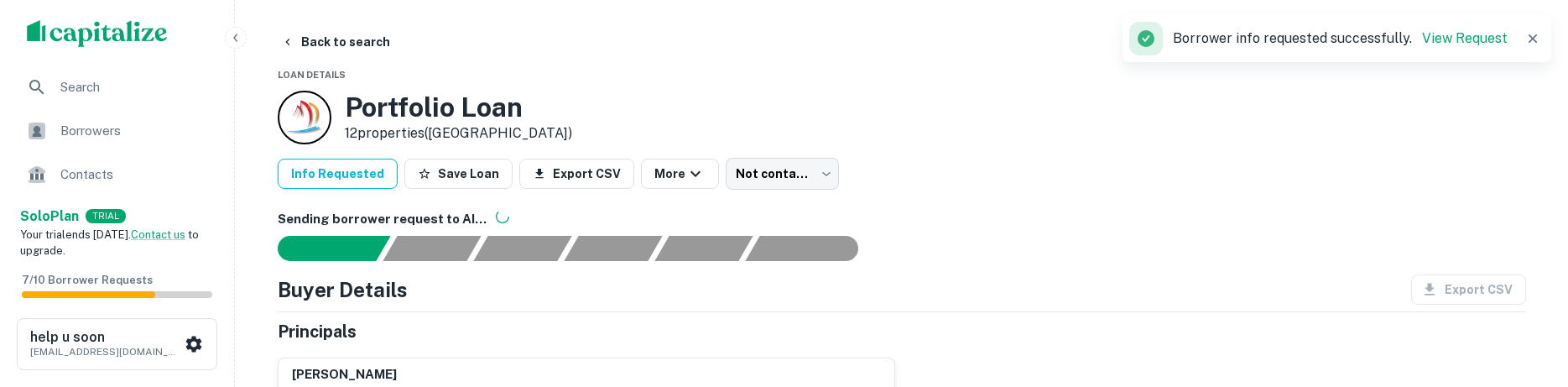
click at [323, 177] on button "Info Requested" at bounding box center [337, 174] width 120 height 30
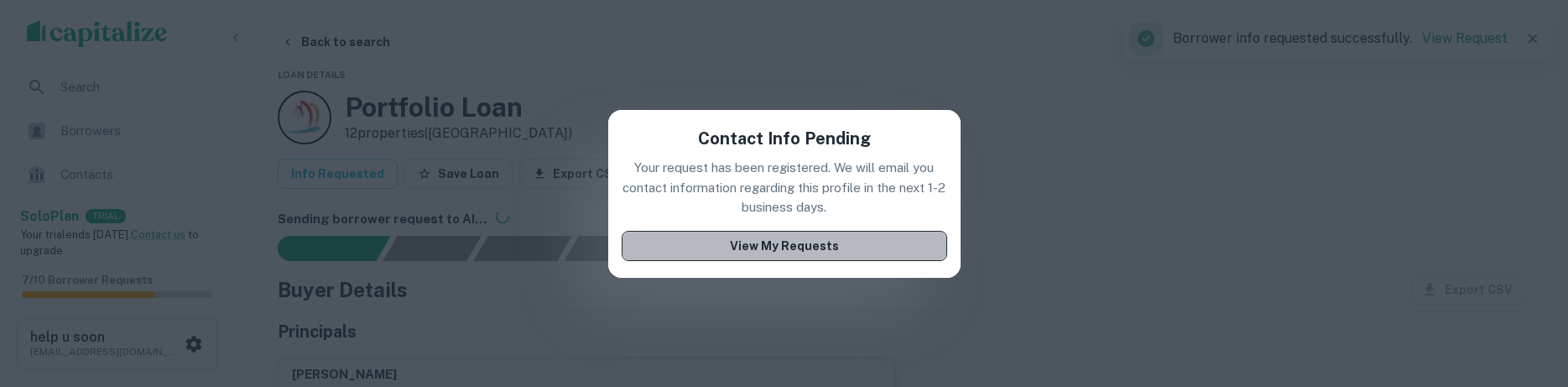
click at [868, 238] on button "View My Requests" at bounding box center [784, 245] width 325 height 30
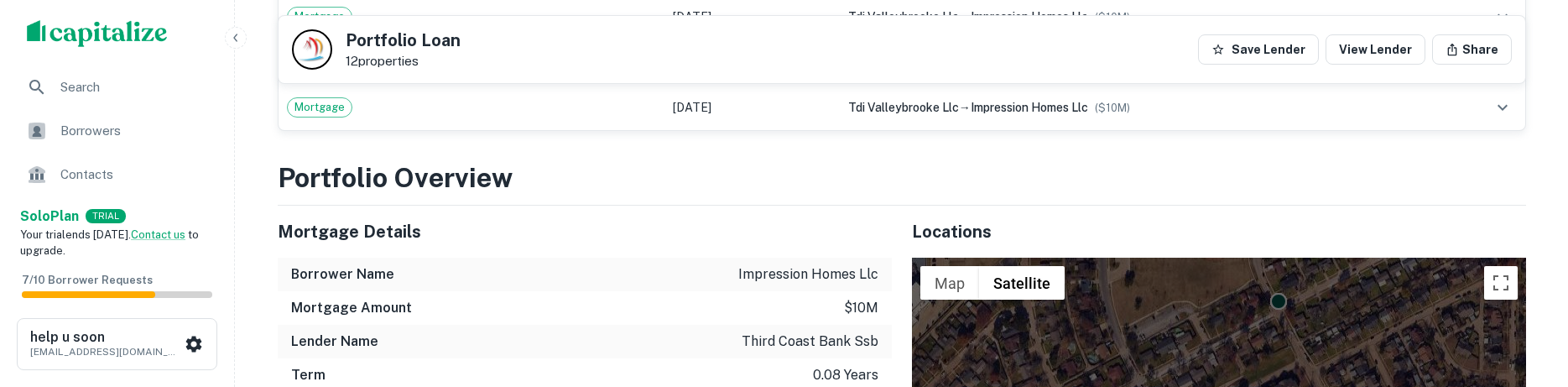
scroll to position [588, 0]
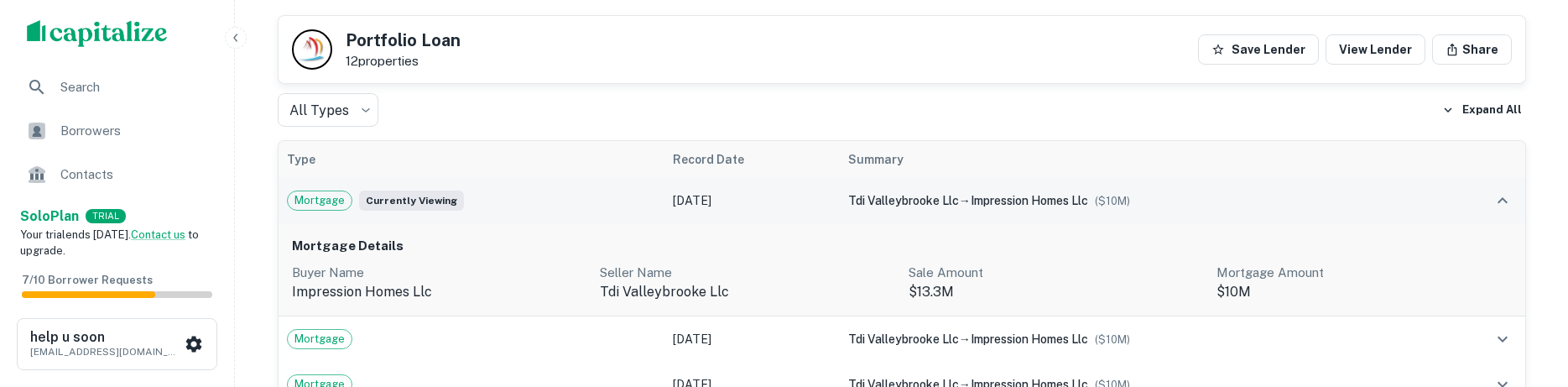
click at [739, 107] on div "All Types *** ​ Expand All" at bounding box center [901, 109] width 1248 height 34
click at [117, 119] on div "Borrowers" at bounding box center [118, 131] width 208 height 40
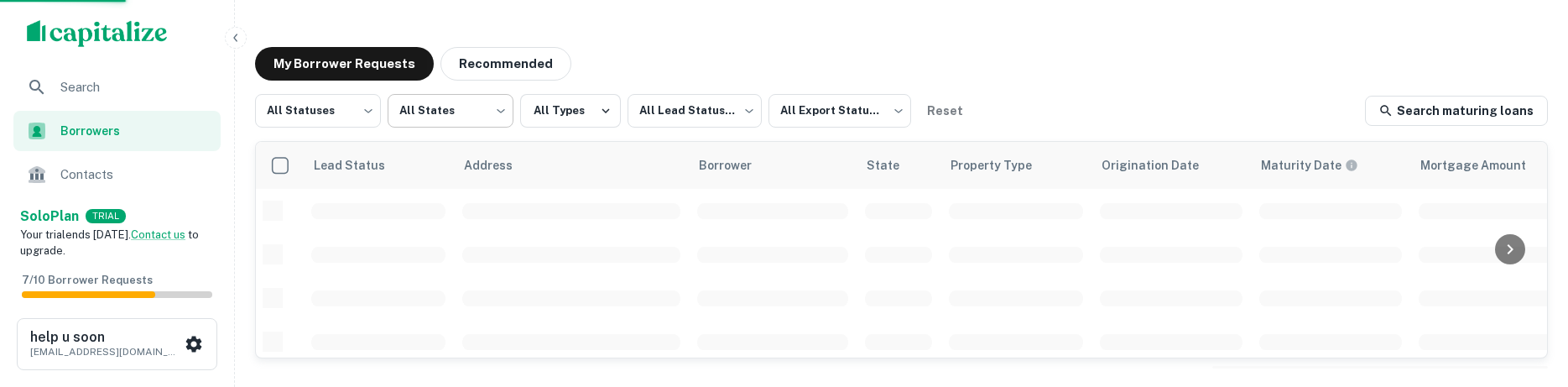
scroll to position [749, 0]
click at [1472, 128] on div "All Statuses *** ​ All States *** ​ All Types All Lead Statuses *** ​ All Expor…" at bounding box center [902, 229] width 1293 height 271
click at [1472, 118] on link "Search maturing loans" at bounding box center [1456, 110] width 183 height 30
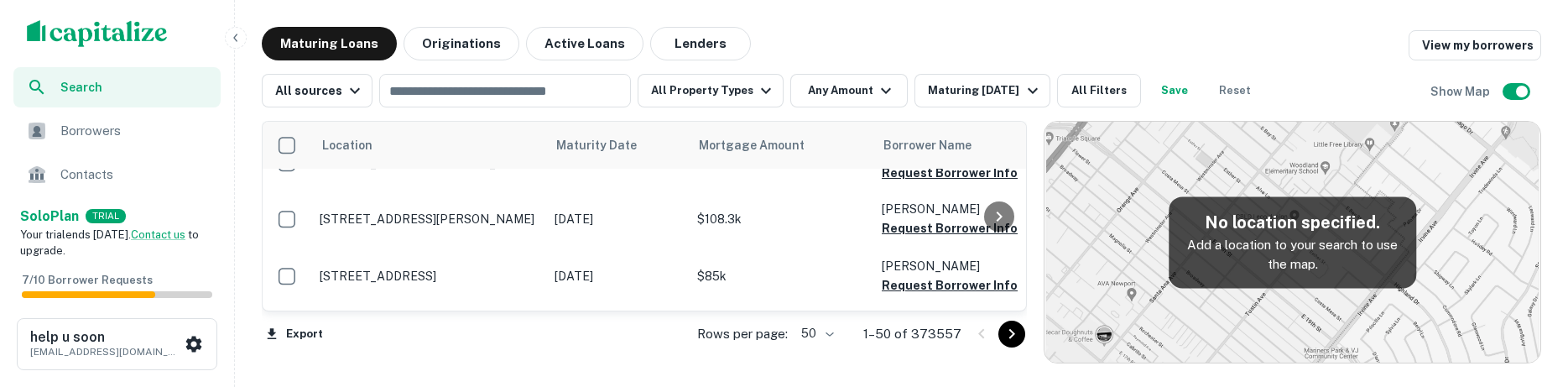
scroll to position [1334, 0]
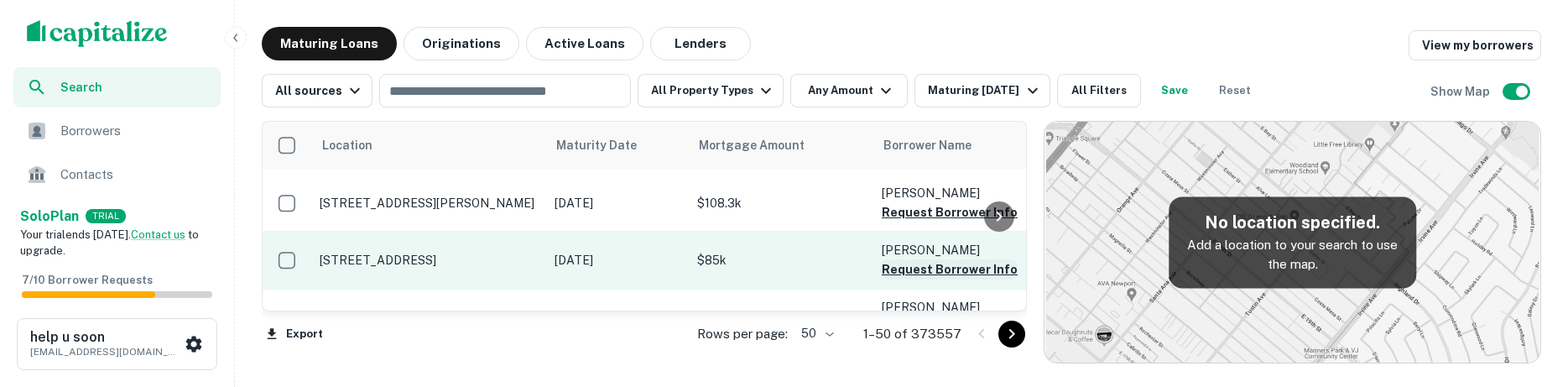
click at [933, 259] on button "Request Borrower Info" at bounding box center [950, 269] width 136 height 20
click at [952, 259] on button "Info Requested" at bounding box center [928, 269] width 93 height 20
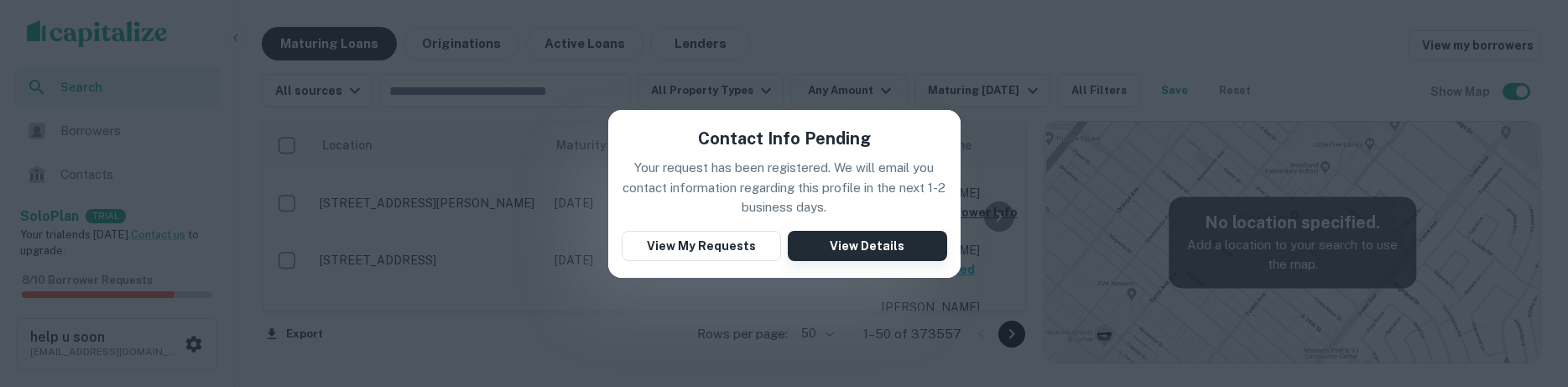
click at [873, 253] on button "View Details" at bounding box center [868, 245] width 160 height 30
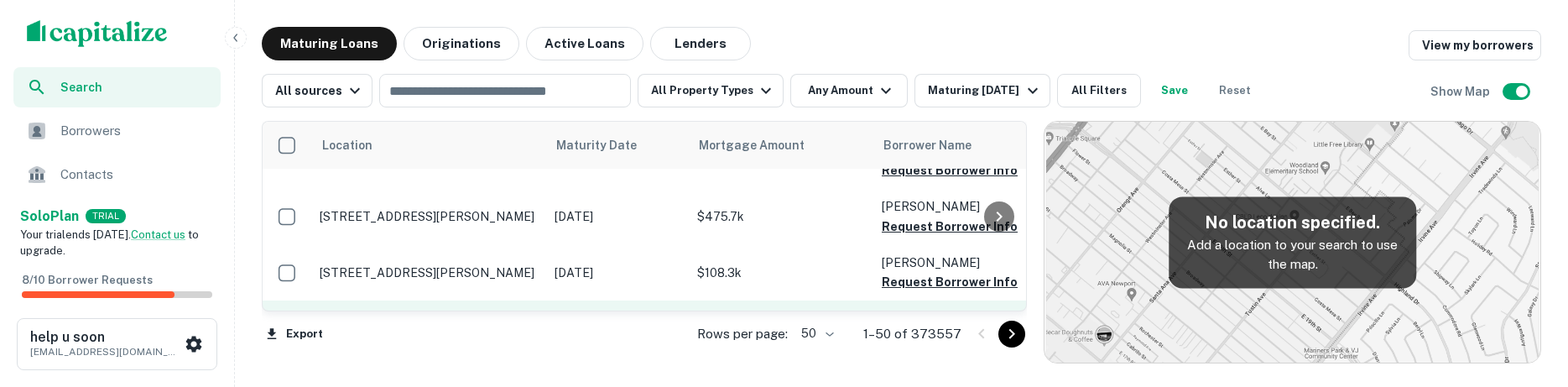
scroll to position [1237, 0]
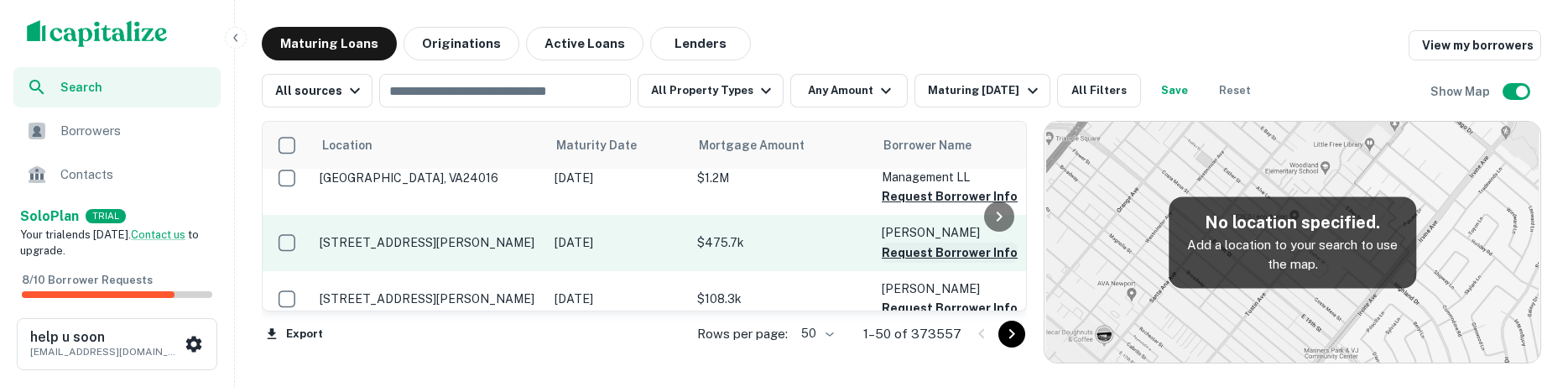
click at [912, 243] on button "Request Borrower Info" at bounding box center [950, 253] width 136 height 20
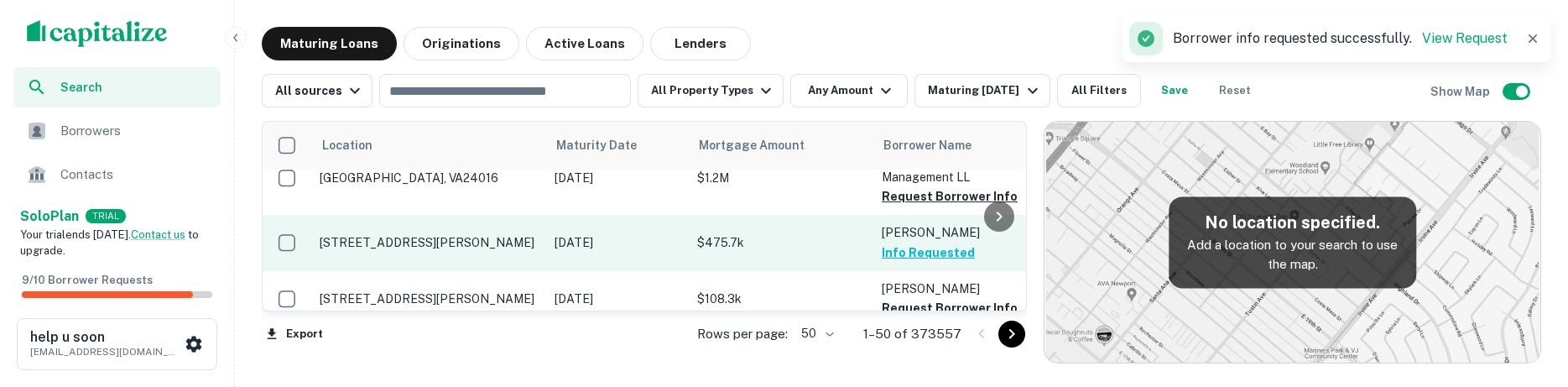
click at [936, 243] on button "Info Requested" at bounding box center [928, 253] width 93 height 20
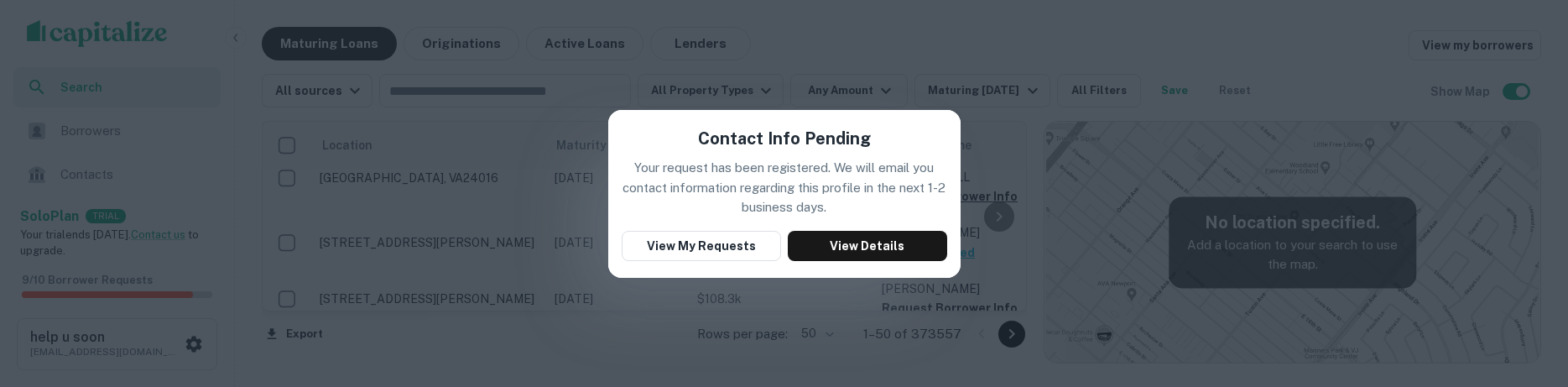
click at [868, 262] on div "Contact Info Pending Your request has been registered. We will email you contac…" at bounding box center [784, 194] width 353 height 168
click at [872, 253] on button "View Details" at bounding box center [868, 245] width 160 height 30
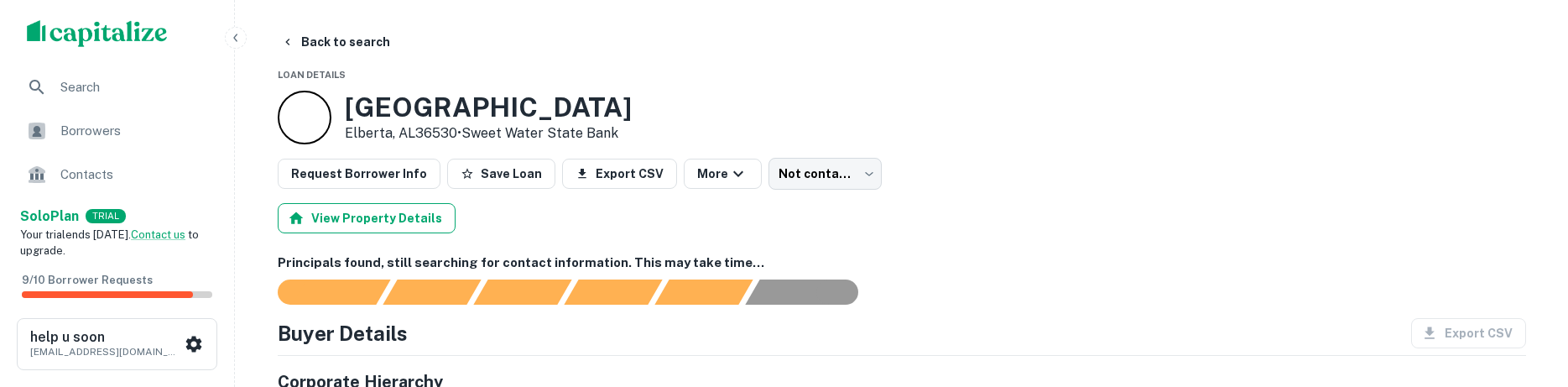
click at [389, 228] on button "View Property Details" at bounding box center [367, 218] width 178 height 30
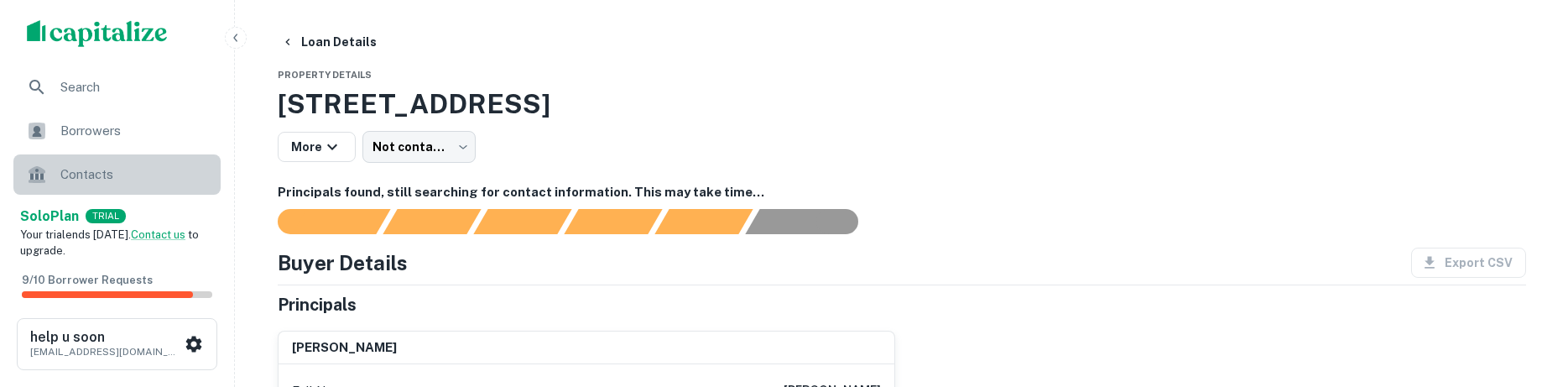
click at [131, 180] on span "Contacts" at bounding box center [136, 175] width 151 height 20
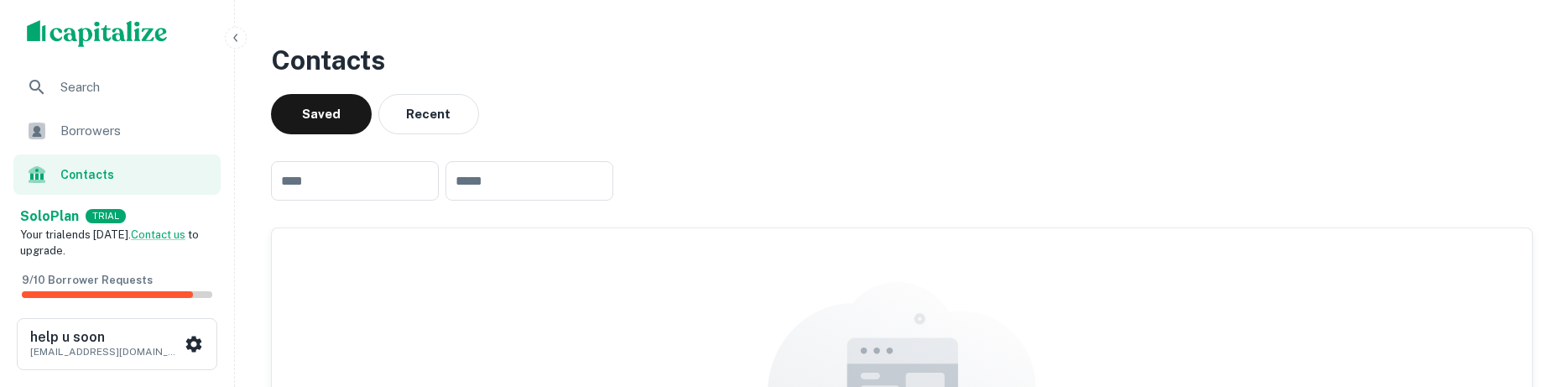
scroll to position [85, 0]
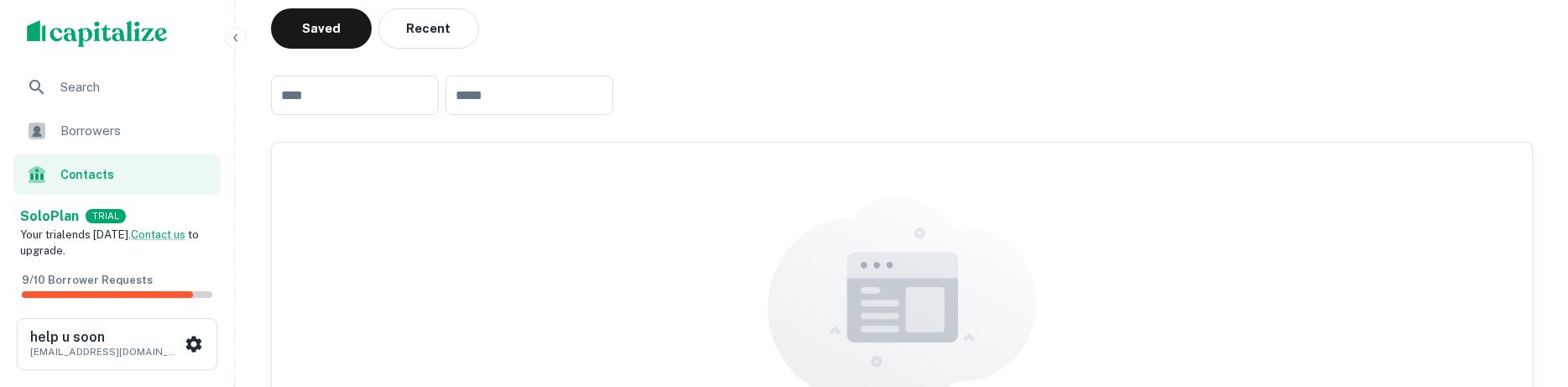
click at [111, 122] on span "Borrowers" at bounding box center [136, 131] width 151 height 20
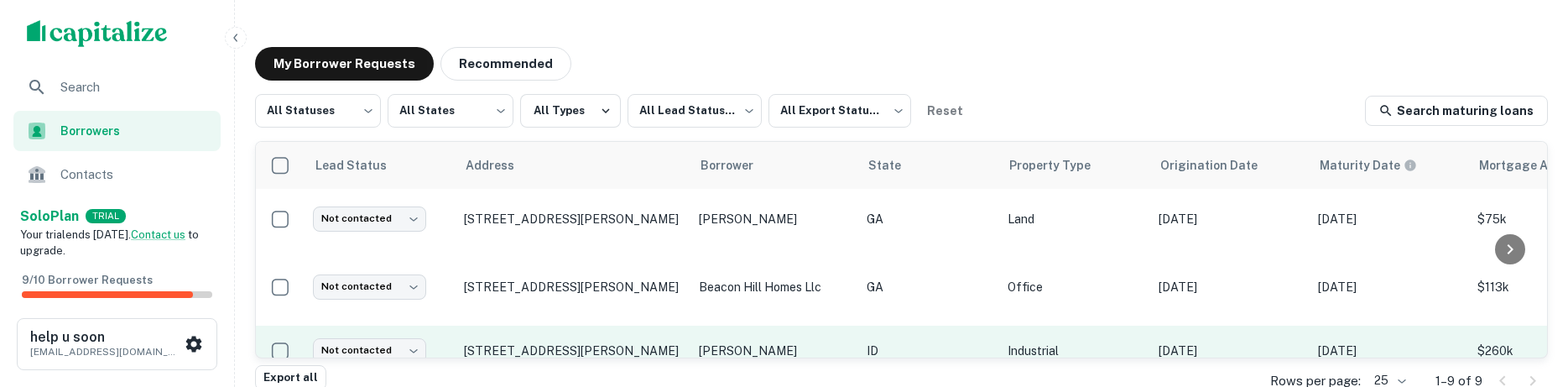
scroll to position [89, 0]
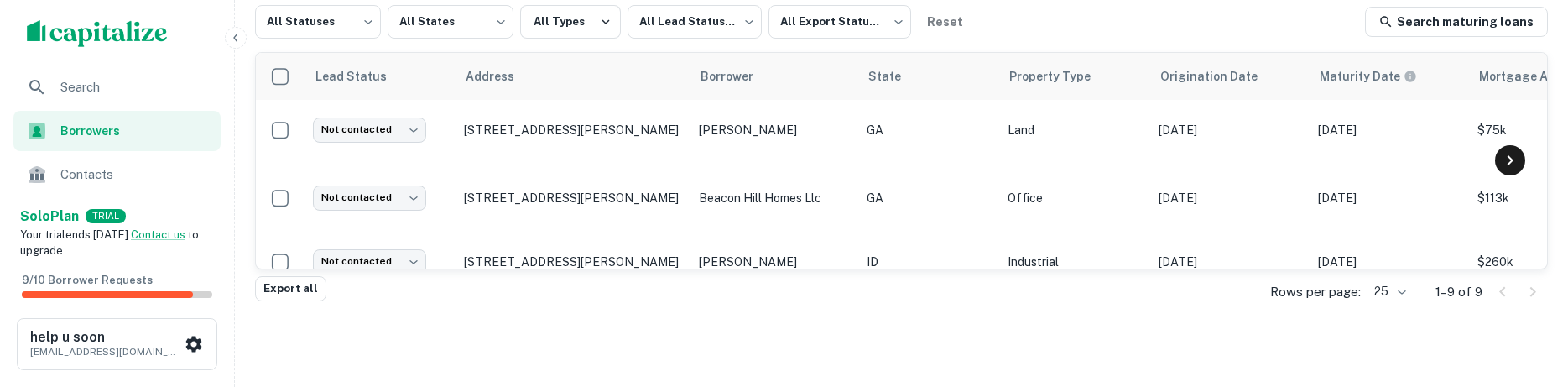
click at [1507, 156] on icon at bounding box center [1510, 161] width 20 height 20
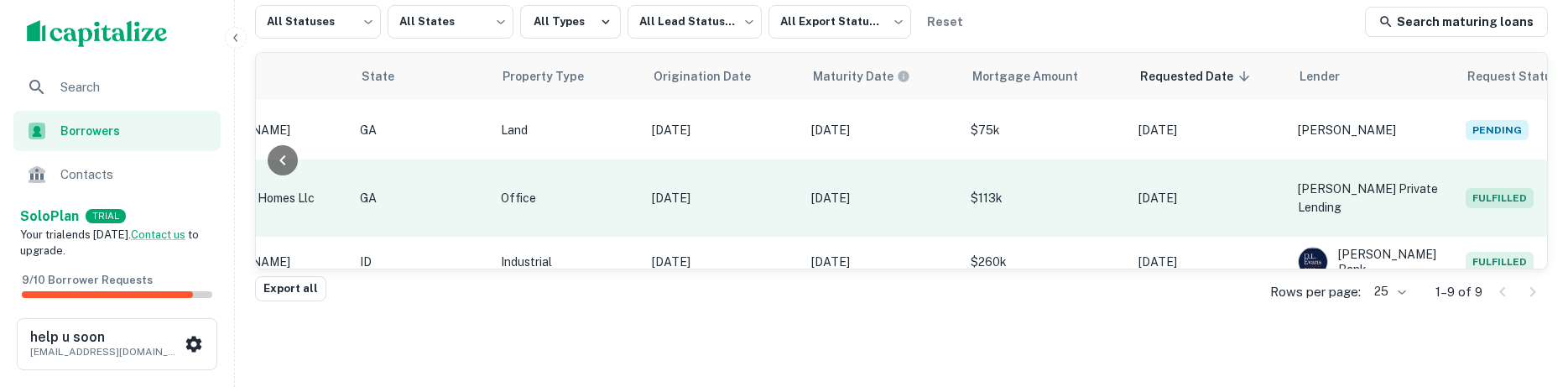
scroll to position [310, 511]
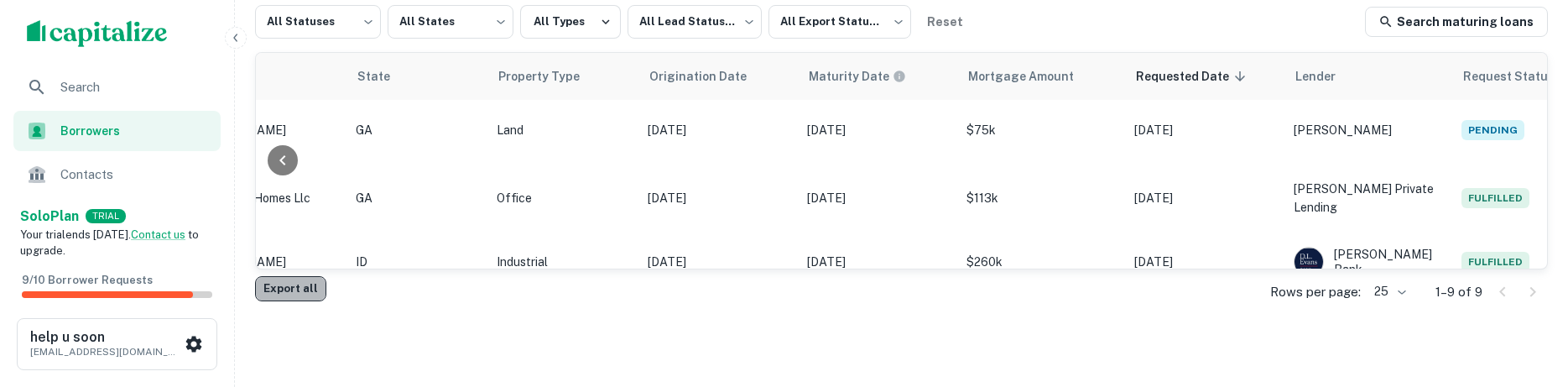
click at [297, 292] on button "Export all" at bounding box center [291, 289] width 72 height 25
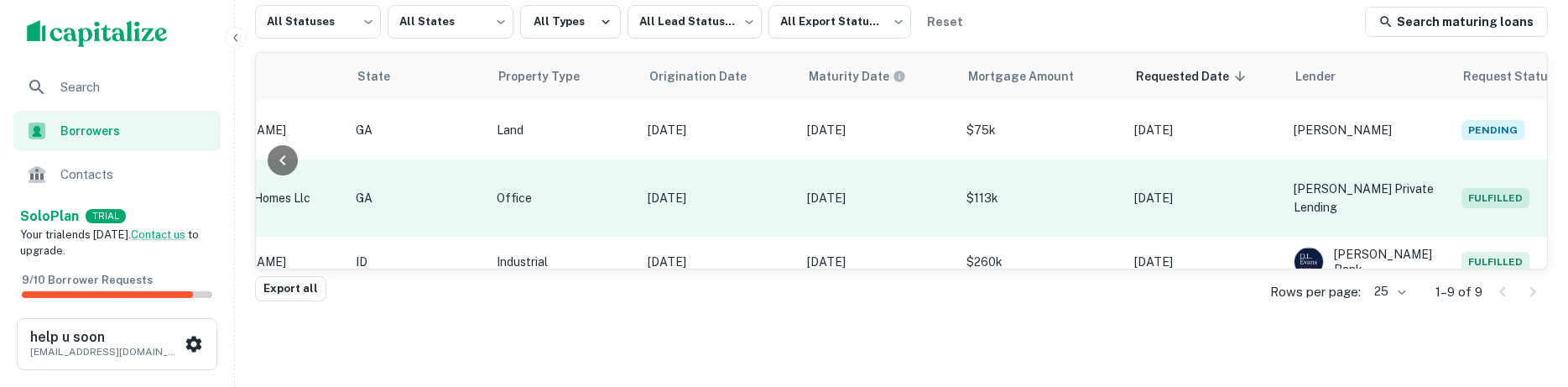
click at [419, 205] on td "GA" at bounding box center [417, 199] width 141 height 77
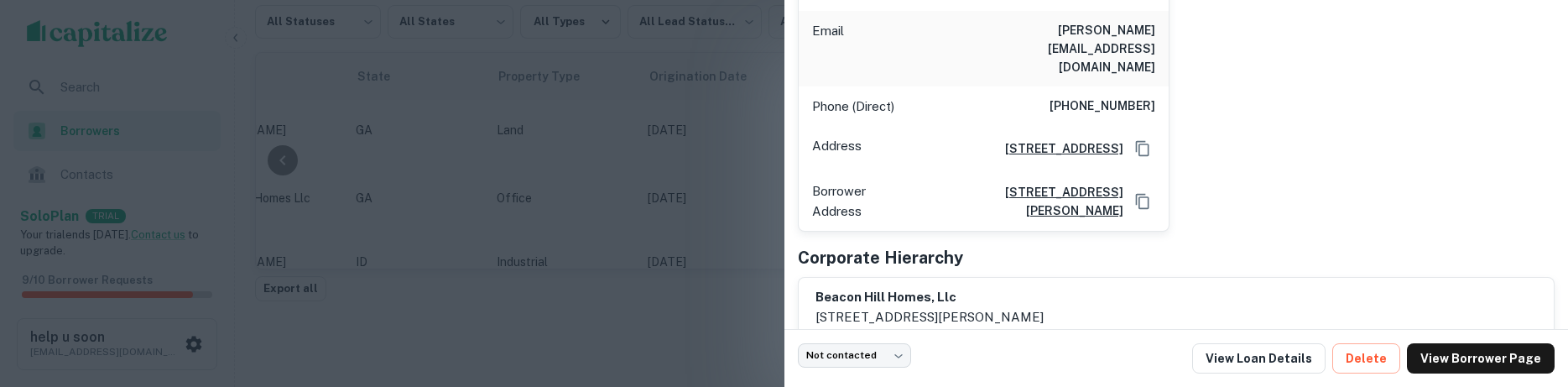
scroll to position [0, 0]
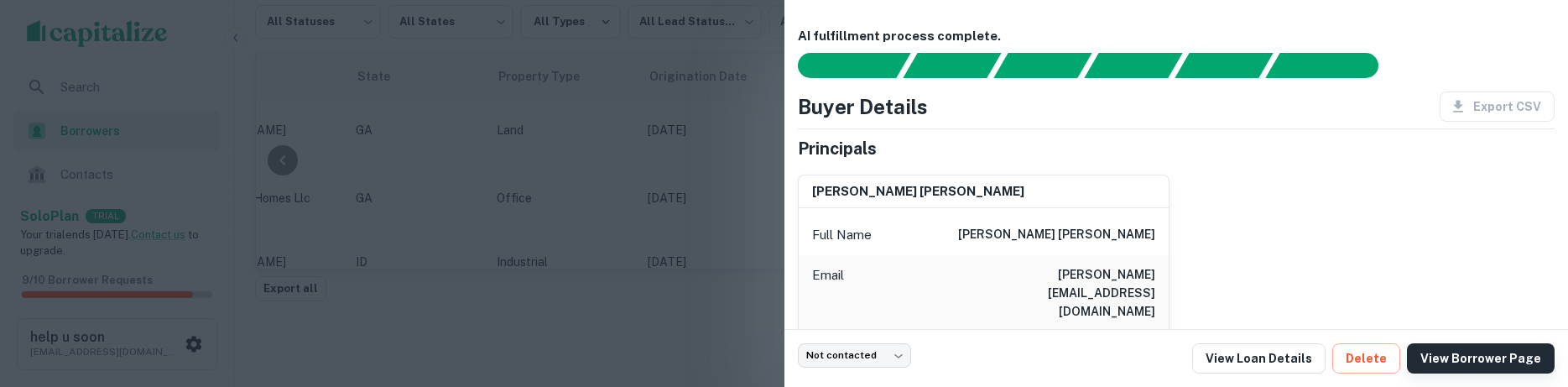
click at [1479, 367] on link "View Borrower Page" at bounding box center [1481, 359] width 148 height 30
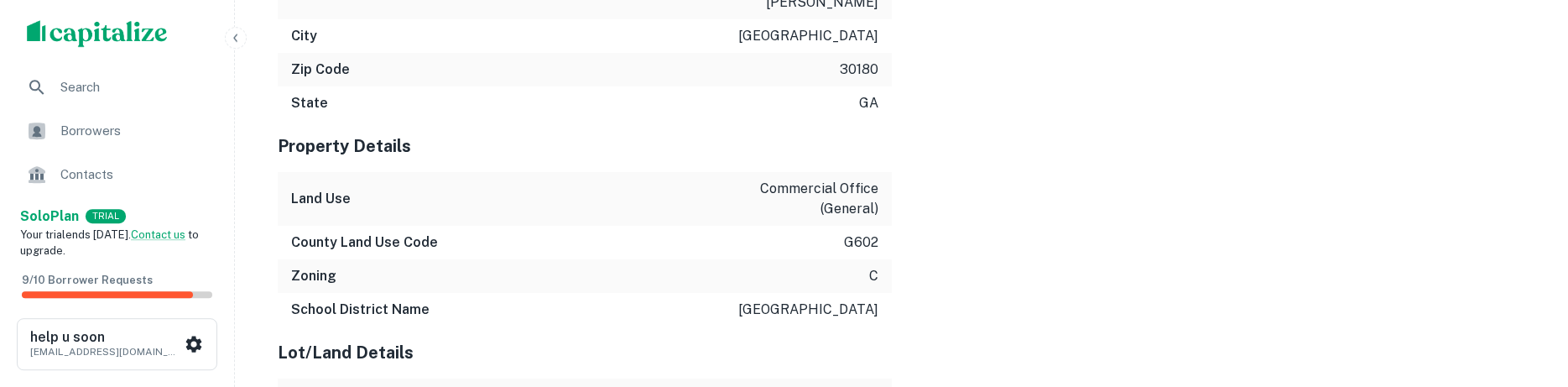
scroll to position [1835, 0]
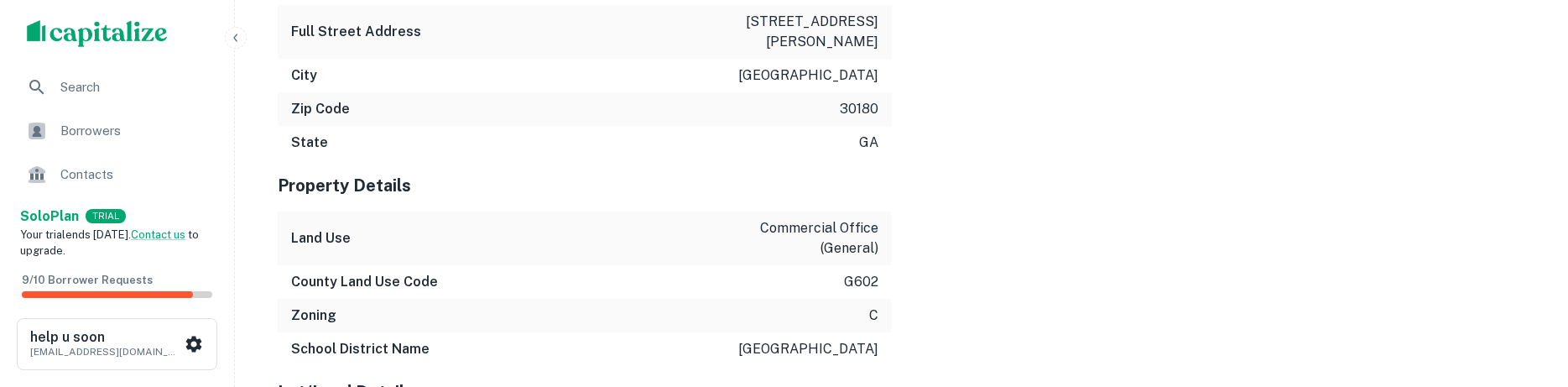
click at [134, 129] on span "Borrowers" at bounding box center [136, 131] width 151 height 20
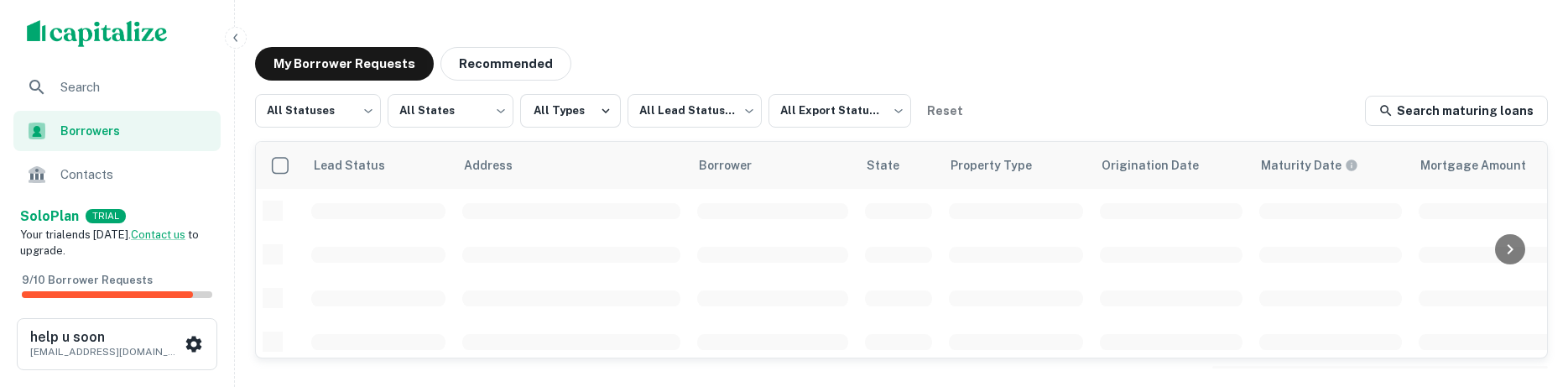
scroll to position [310, 0]
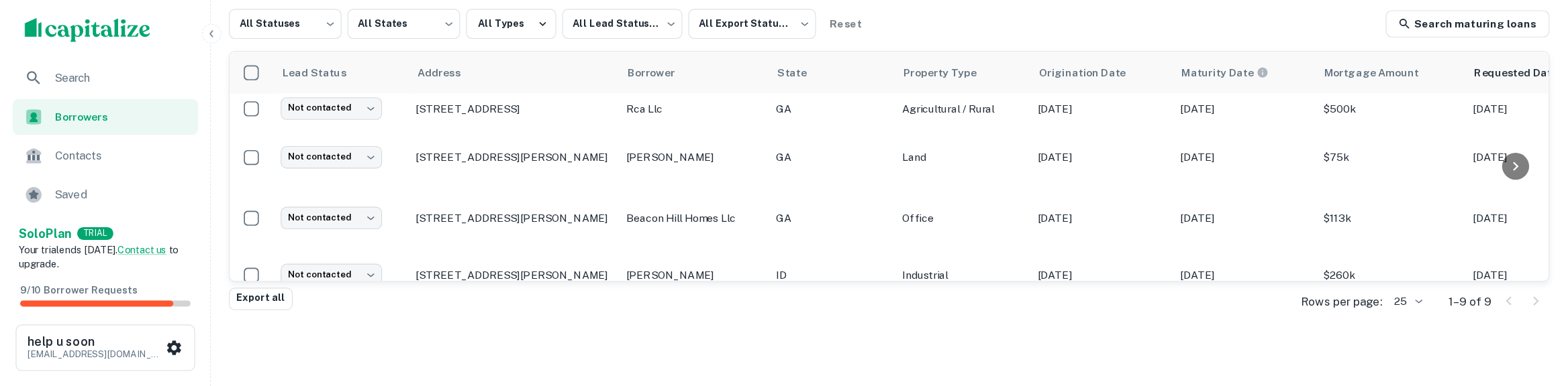
scroll to position [178, 0]
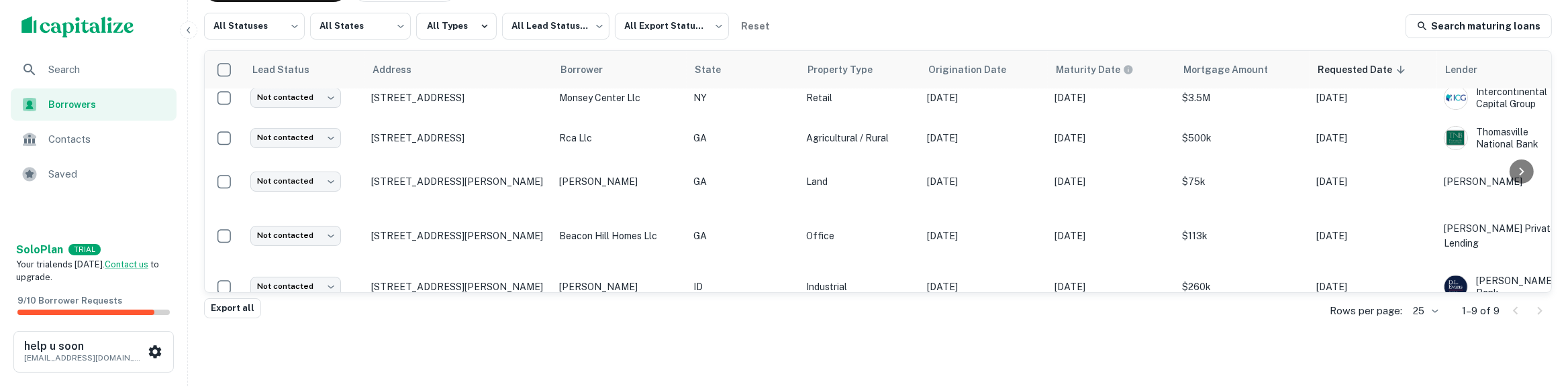
click at [1254, 308] on div "Search Borrowers Contacts Saved Solo Plan TRIAL Your trial ends [DATE]. Contact…" at bounding box center [784, 162] width 1568 height 449
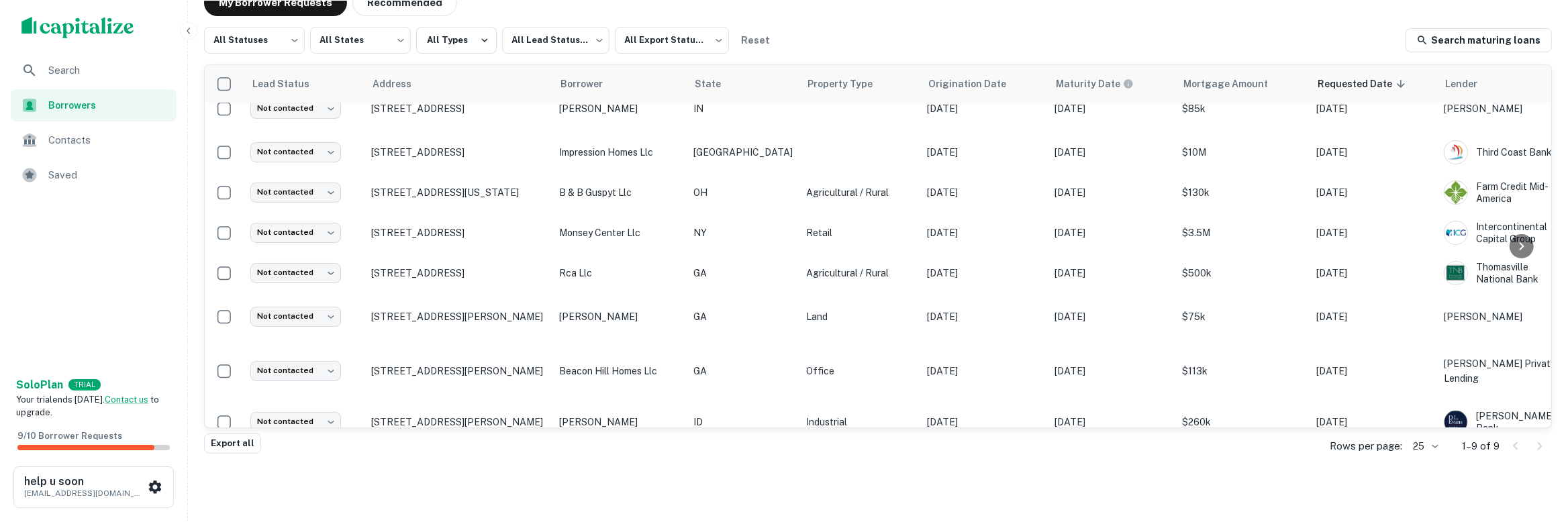
scroll to position [57, 0]
click at [1254, 308] on div "Search Borrowers Contacts Saved Solo Plan TRIAL Your trial ends [DATE]. Contact…" at bounding box center [784, 236] width 1568 height 571
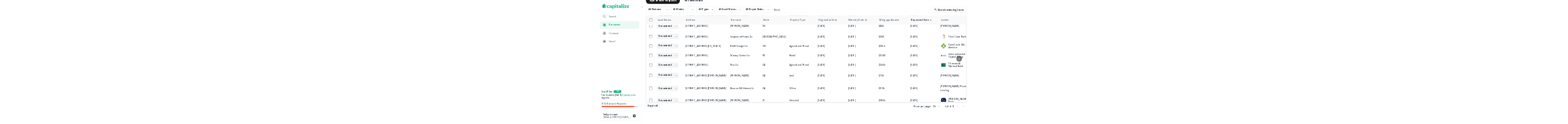
scroll to position [0, 0]
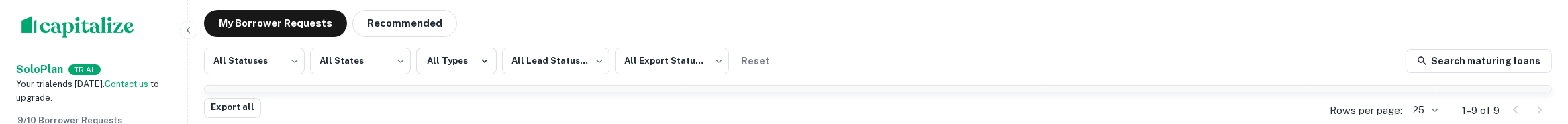
click at [1254, 110] on div at bounding box center [1528, 109] width 46 height 21
click at [1254, 111] on div at bounding box center [1528, 109] width 46 height 21
click at [1254, 113] on div at bounding box center [1528, 109] width 46 height 21
click at [1254, 110] on div at bounding box center [1528, 109] width 46 height 21
click at [1254, 97] on body "Search Borrowers Contacts Saved Solo Plan TRIAL Your trial ends [DATE]. Contact…" at bounding box center [784, 34] width 1568 height 124
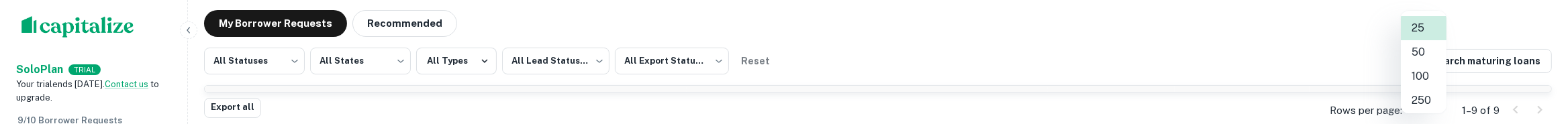
click at [1254, 57] on li "50" at bounding box center [1423, 52] width 46 height 24
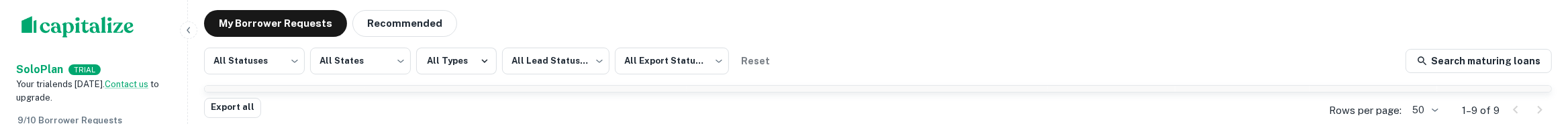
scroll to position [89, 0]
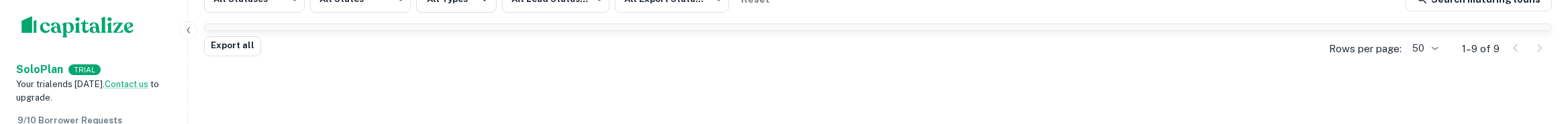
drag, startPoint x: 1396, startPoint y: 120, endPoint x: 1396, endPoint y: 211, distance: 91.0
click at [1254, 67] on div "Rows per page: 50 ** 1–9 of 9" at bounding box center [1432, 48] width 239 height 36
click at [1254, 117] on div "Search Borrowers Contacts Saved Solo Plan TRIAL Your trial ends [DATE]. Contact…" at bounding box center [784, 18] width 1568 height 214
click at [1254, 120] on div "Search Borrowers Contacts Saved Solo Plan TRIAL Your trial ends [DATE]. Contact…" at bounding box center [784, 18] width 1568 height 214
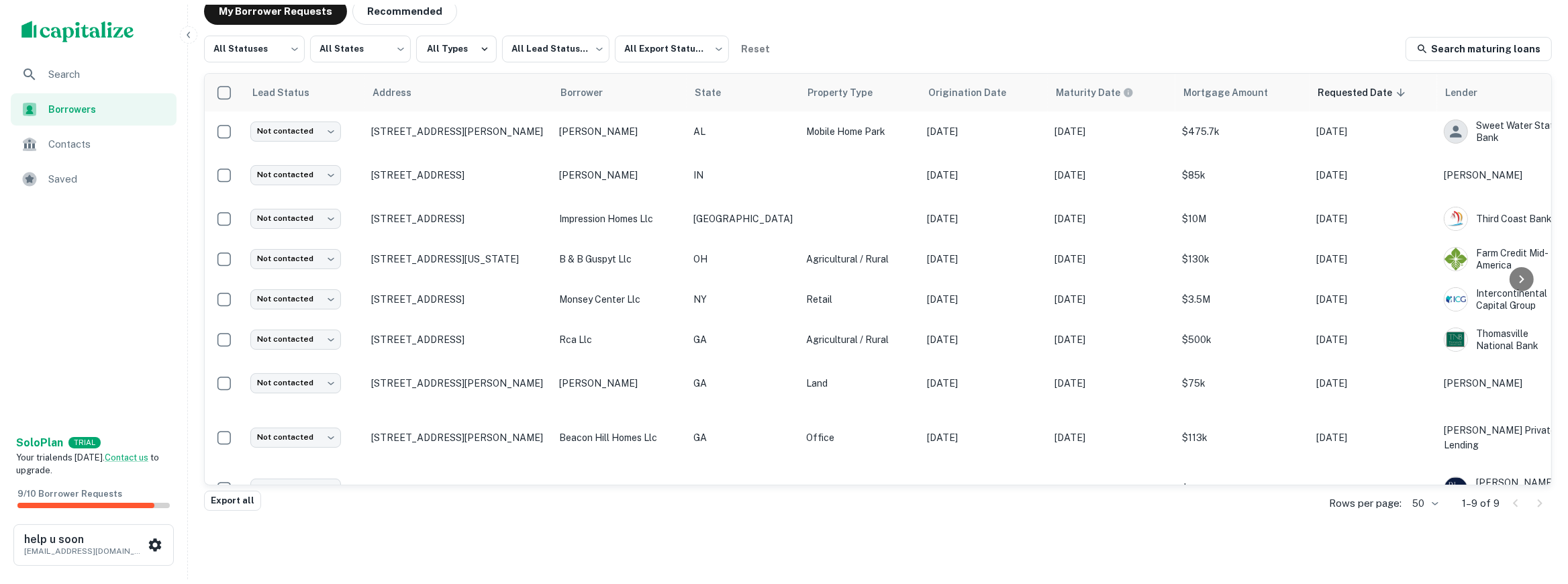
scroll to position [41, 0]
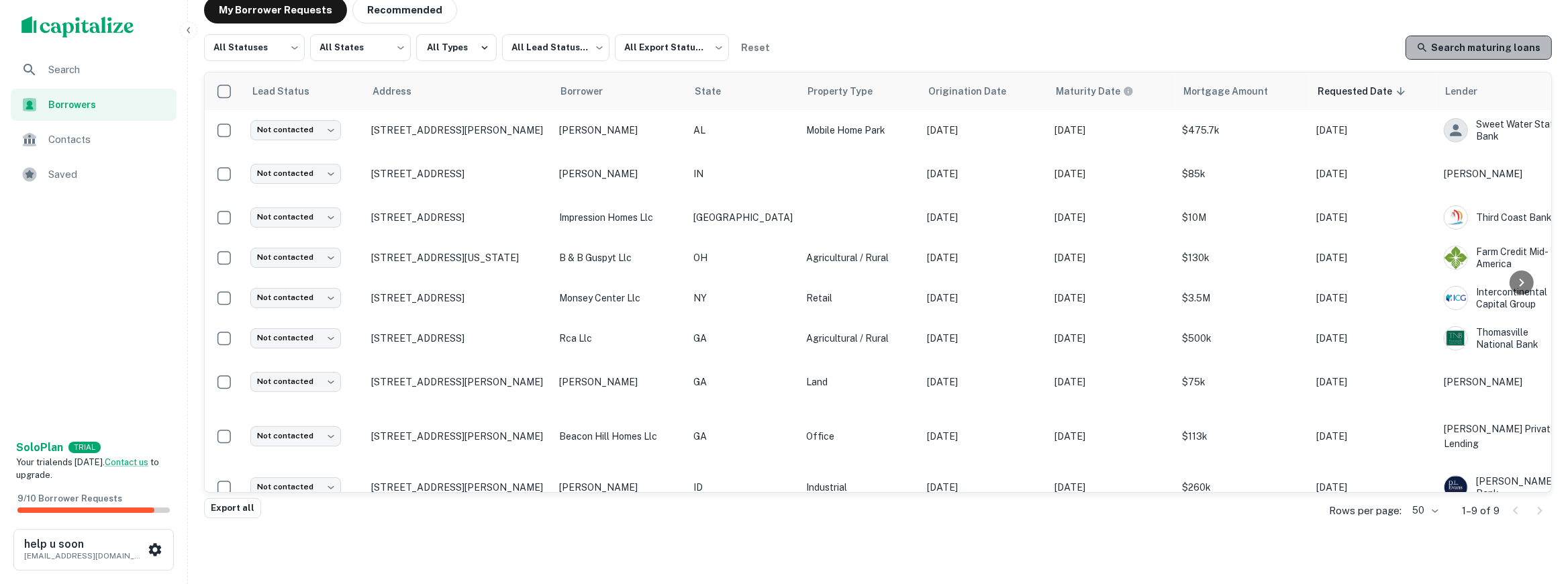
click at [1254, 39] on link "Search maturing loans" at bounding box center [1478, 47] width 146 height 24
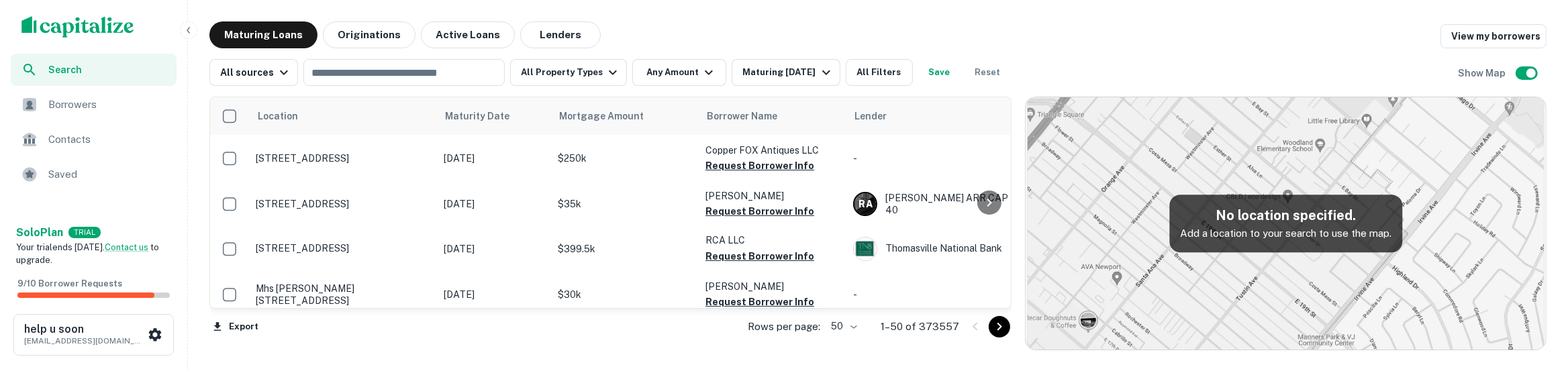
click at [947, 324] on p "1–50 of 373557" at bounding box center [919, 327] width 79 height 16
click at [950, 325] on p "1–50 of 373557" at bounding box center [919, 327] width 79 height 16
click at [956, 323] on p "1–50 of 373557" at bounding box center [919, 327] width 79 height 16
click at [939, 322] on p "1–50 of 373557" at bounding box center [919, 327] width 79 height 16
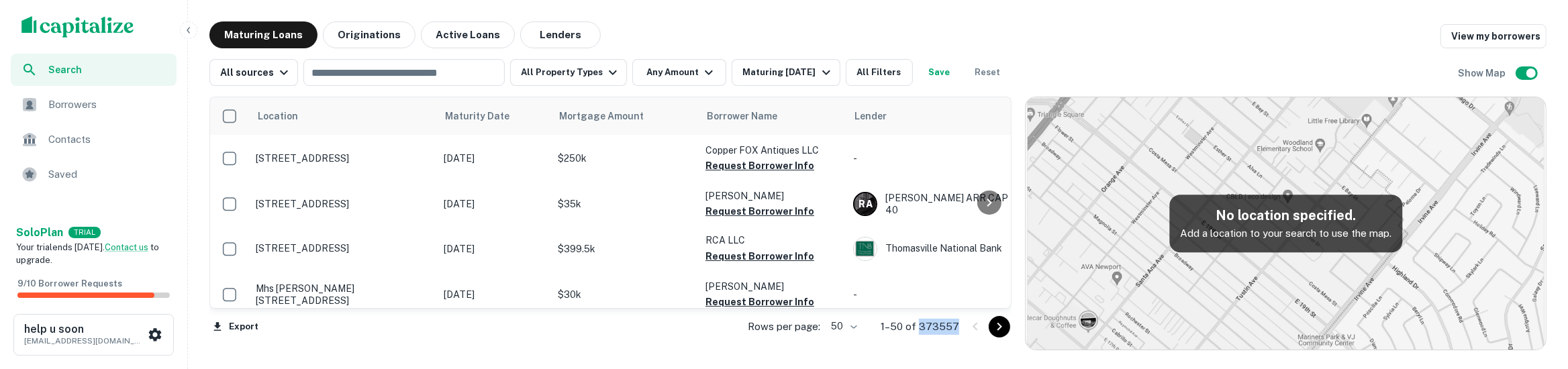
click at [941, 322] on p "1–50 of 373557" at bounding box center [919, 327] width 79 height 16
copy p "373557"
